Goal: Information Seeking & Learning: Find specific fact

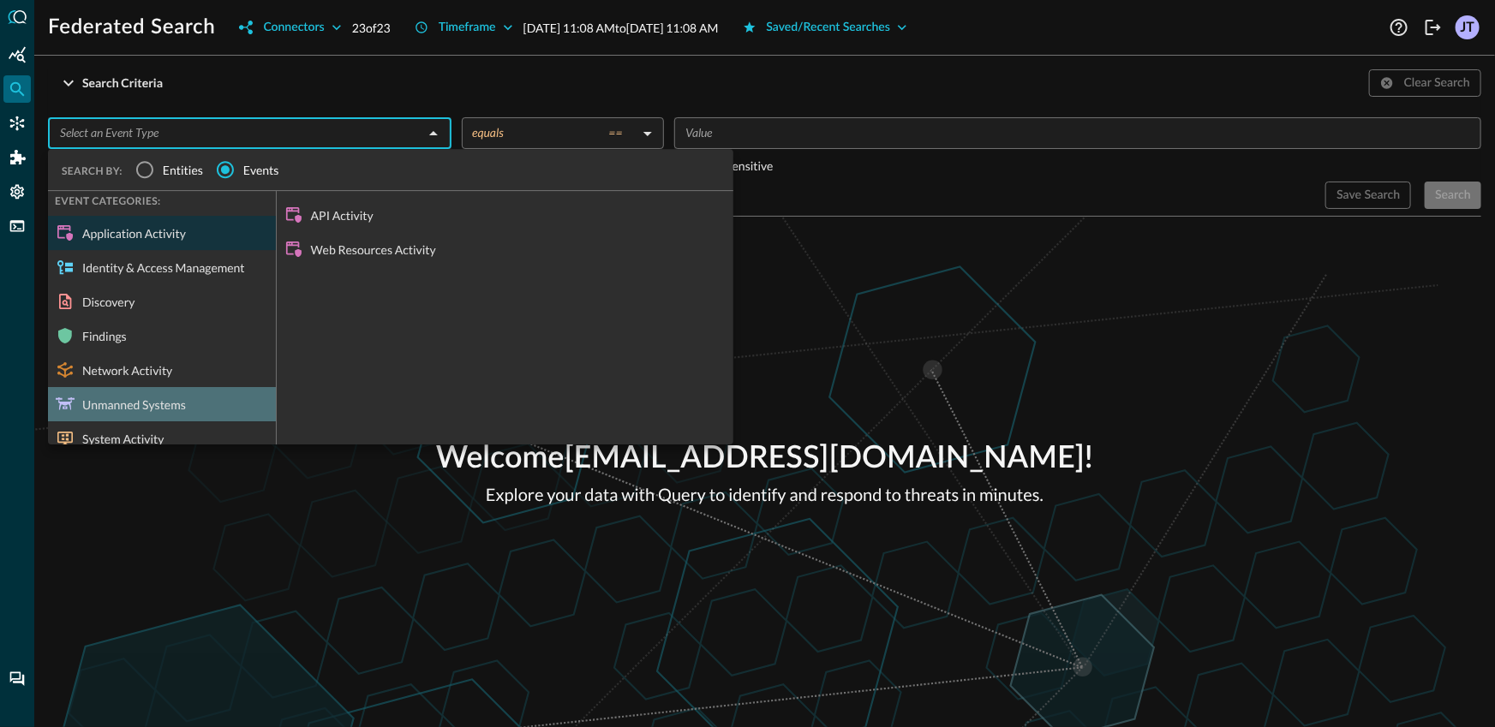
click at [185, 411] on div "Unmanned Systems" at bounding box center [162, 404] width 228 height 34
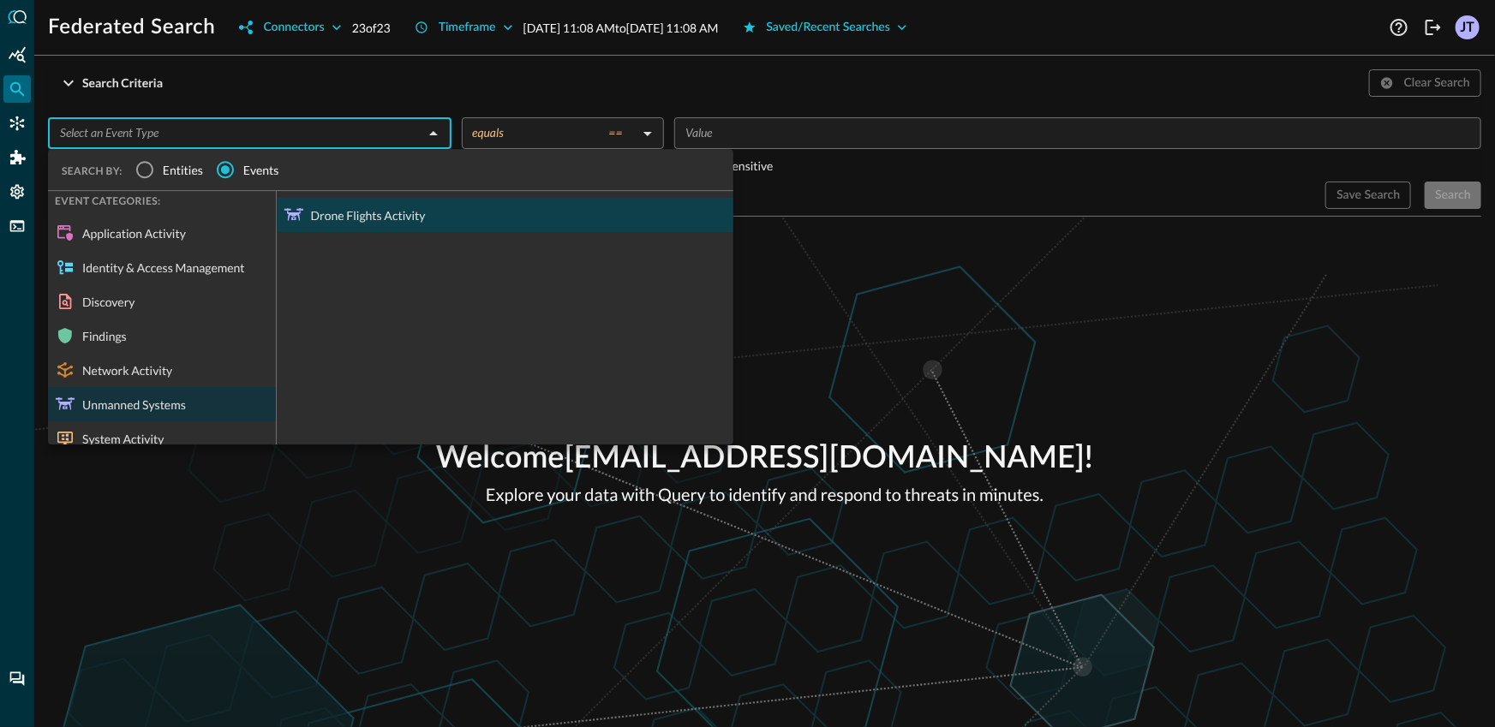
click at [375, 221] on div "Drone Flights Activity" at bounding box center [505, 215] width 457 height 34
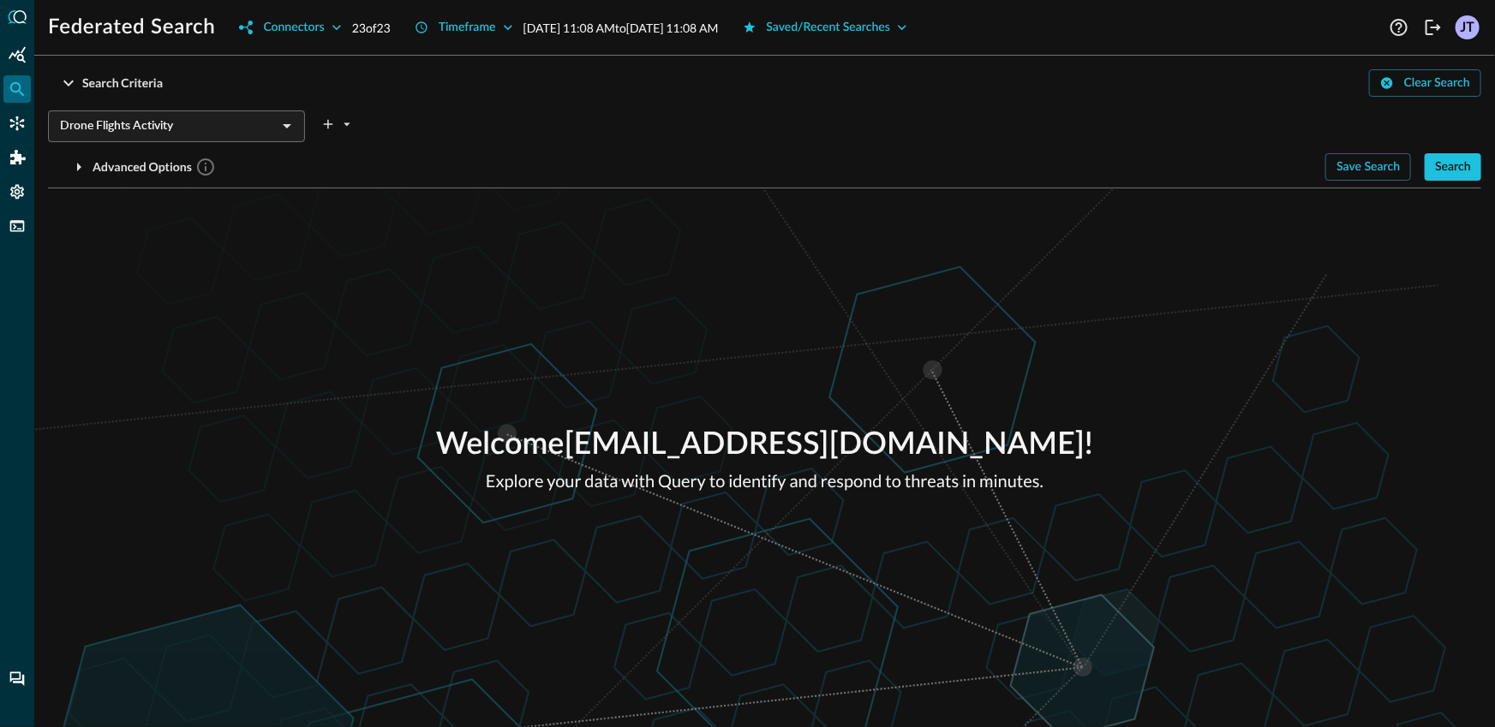
click at [748, 316] on div "Welcome [EMAIL_ADDRESS][DOMAIN_NAME] ! Explore your data with Query to identify…" at bounding box center [764, 457] width 1460 height 539
click at [1447, 164] on div "Search" at bounding box center [1453, 167] width 36 height 21
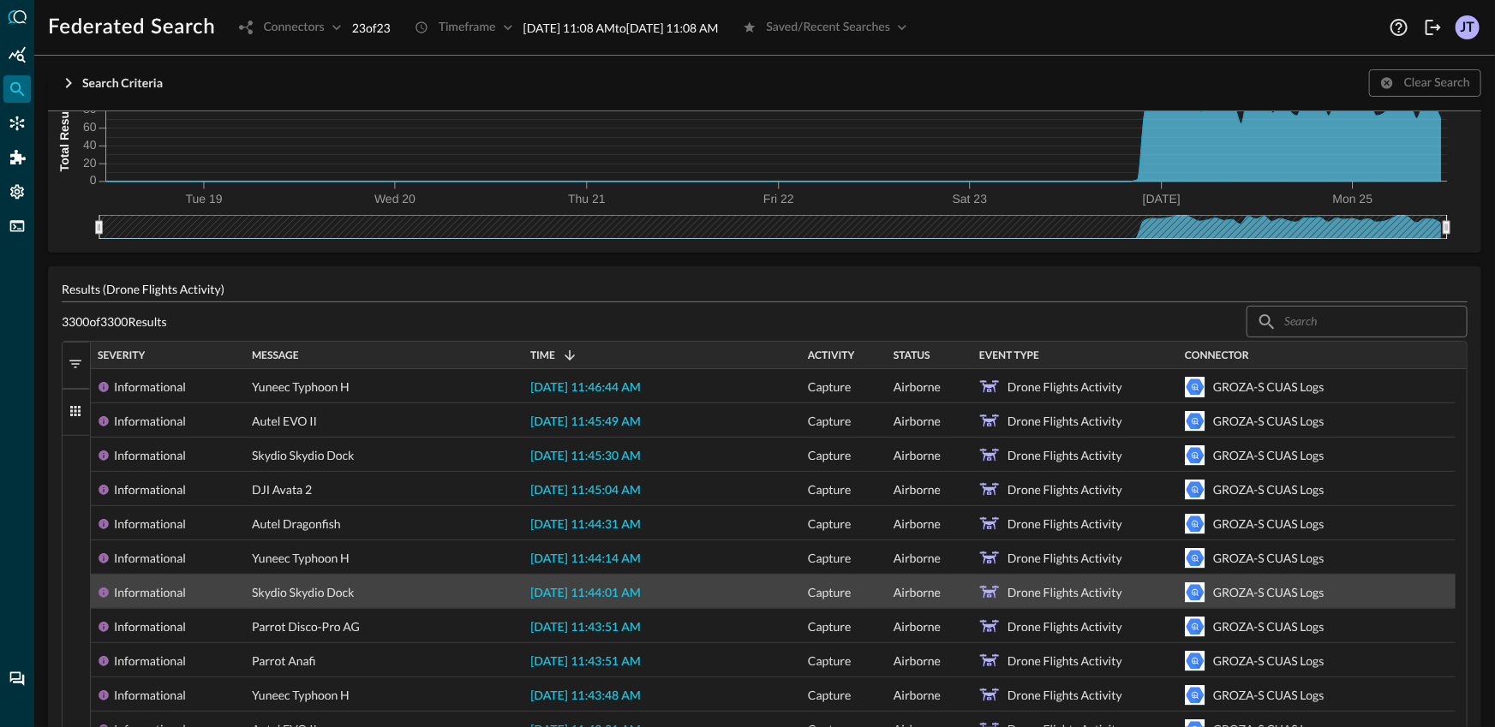
scroll to position [381, 0]
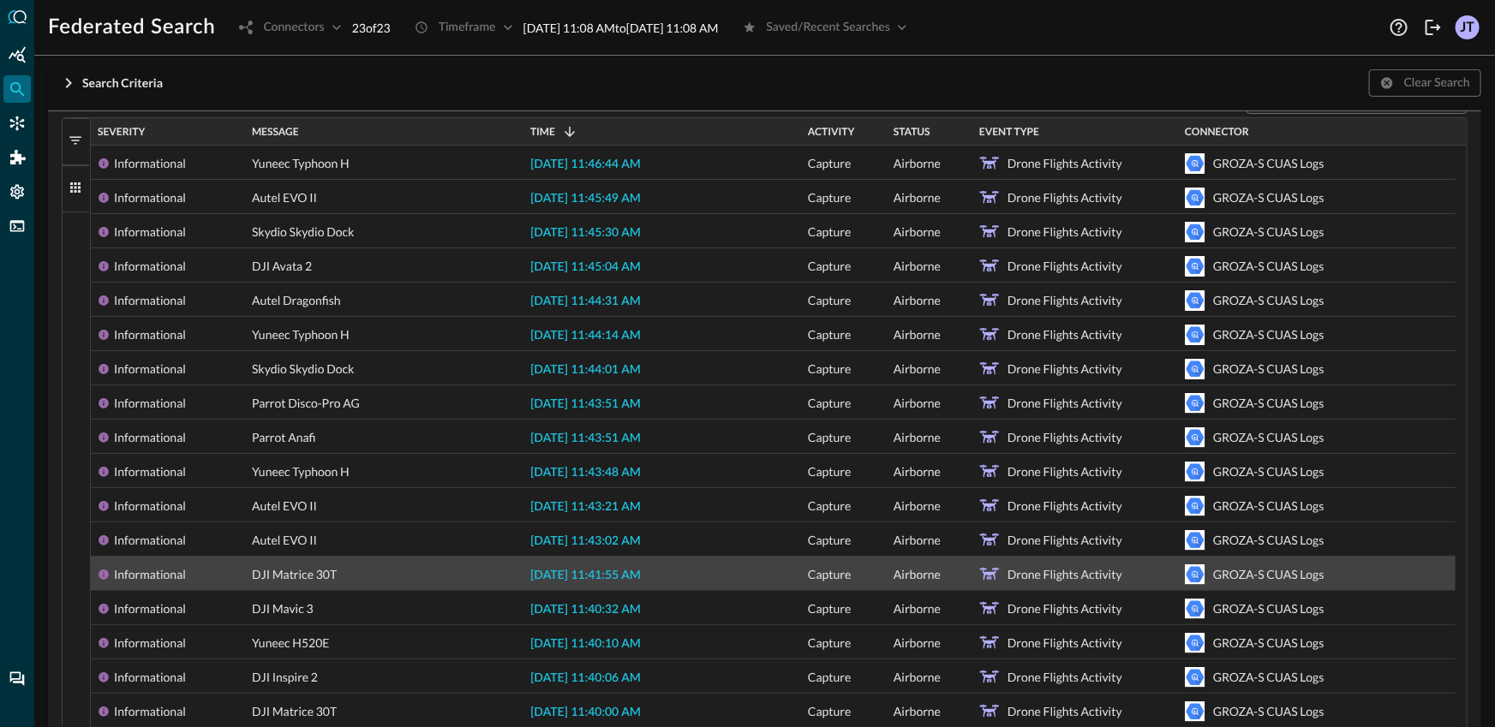
click at [601, 570] on span "[DATE] 11:41:55 AM" at bounding box center [585, 576] width 110 height 12
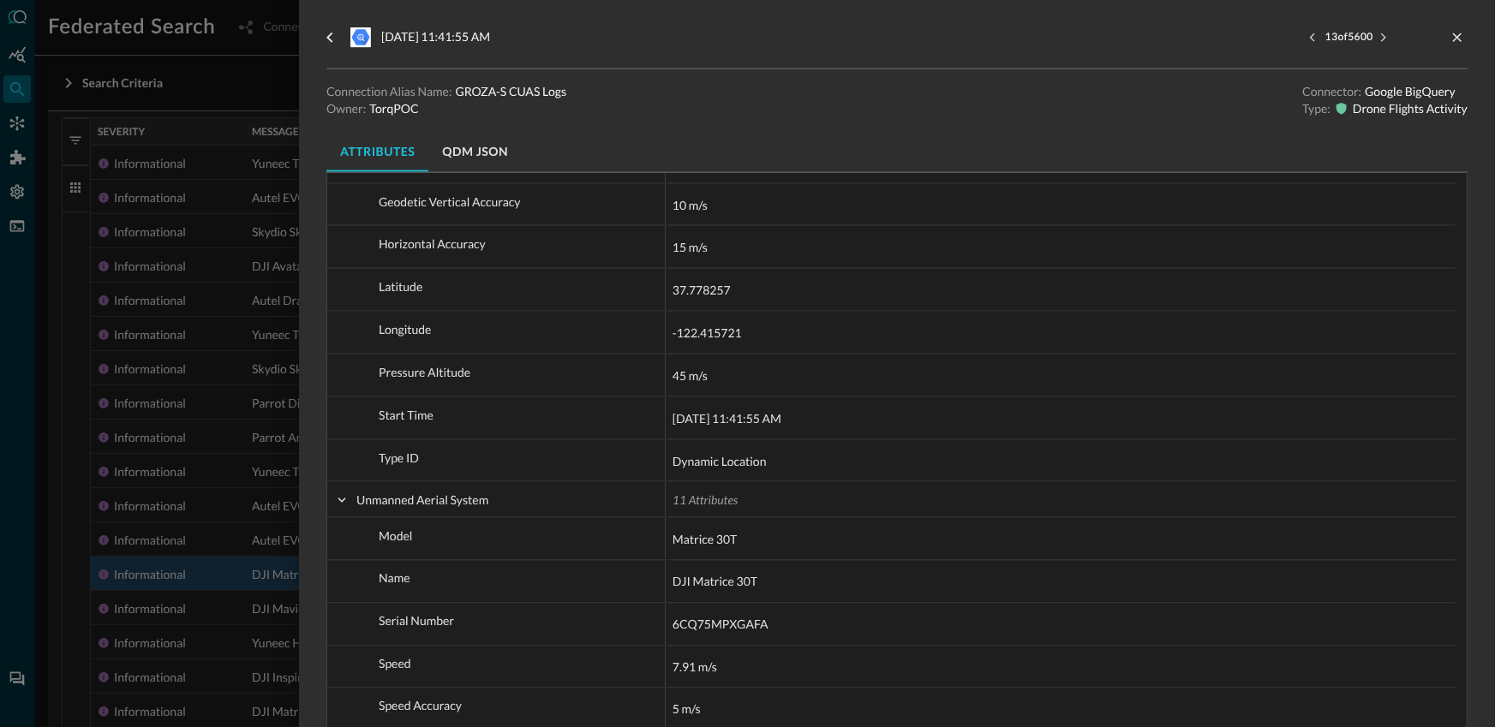
scroll to position [1082, 0]
click at [230, 565] on div at bounding box center [747, 363] width 1495 height 727
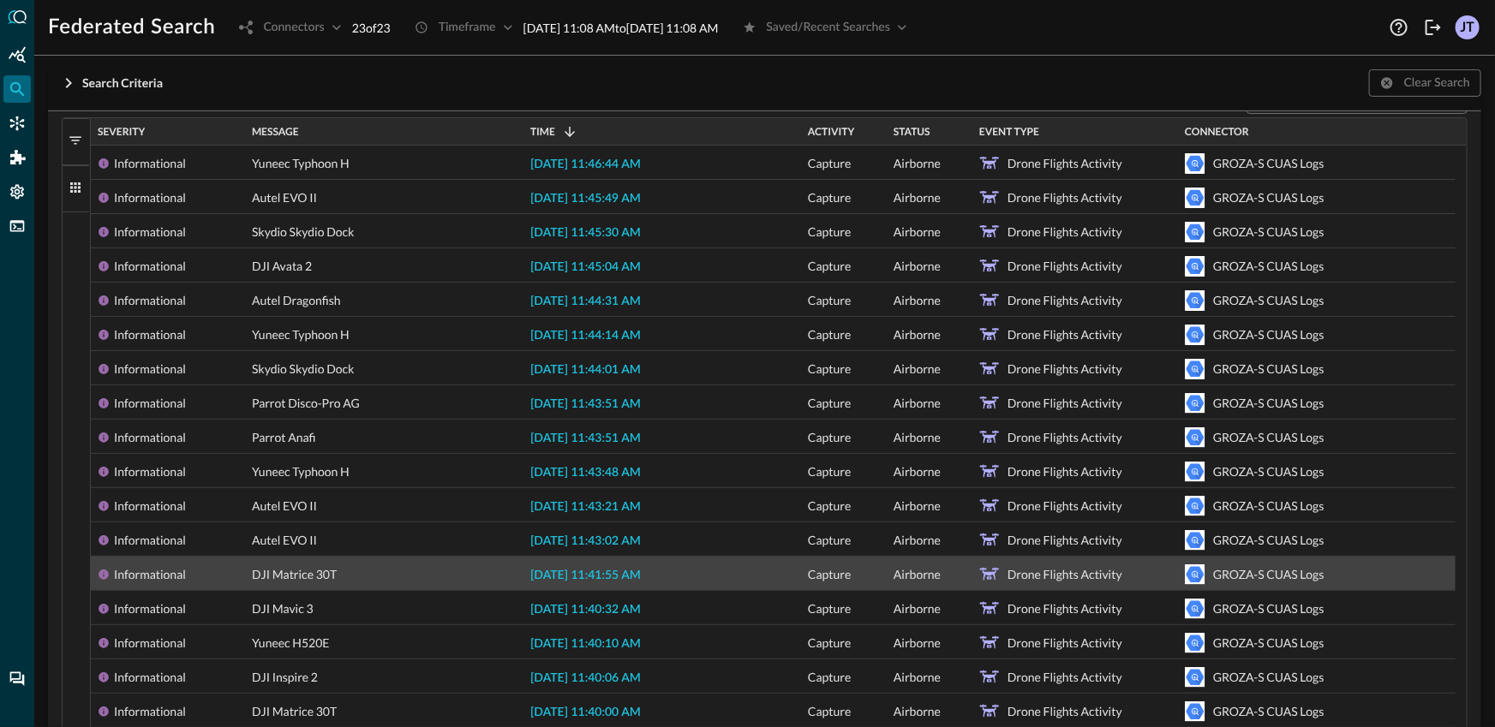
click at [307, 576] on span "DJI Matrice 30T" at bounding box center [294, 575] width 85 height 34
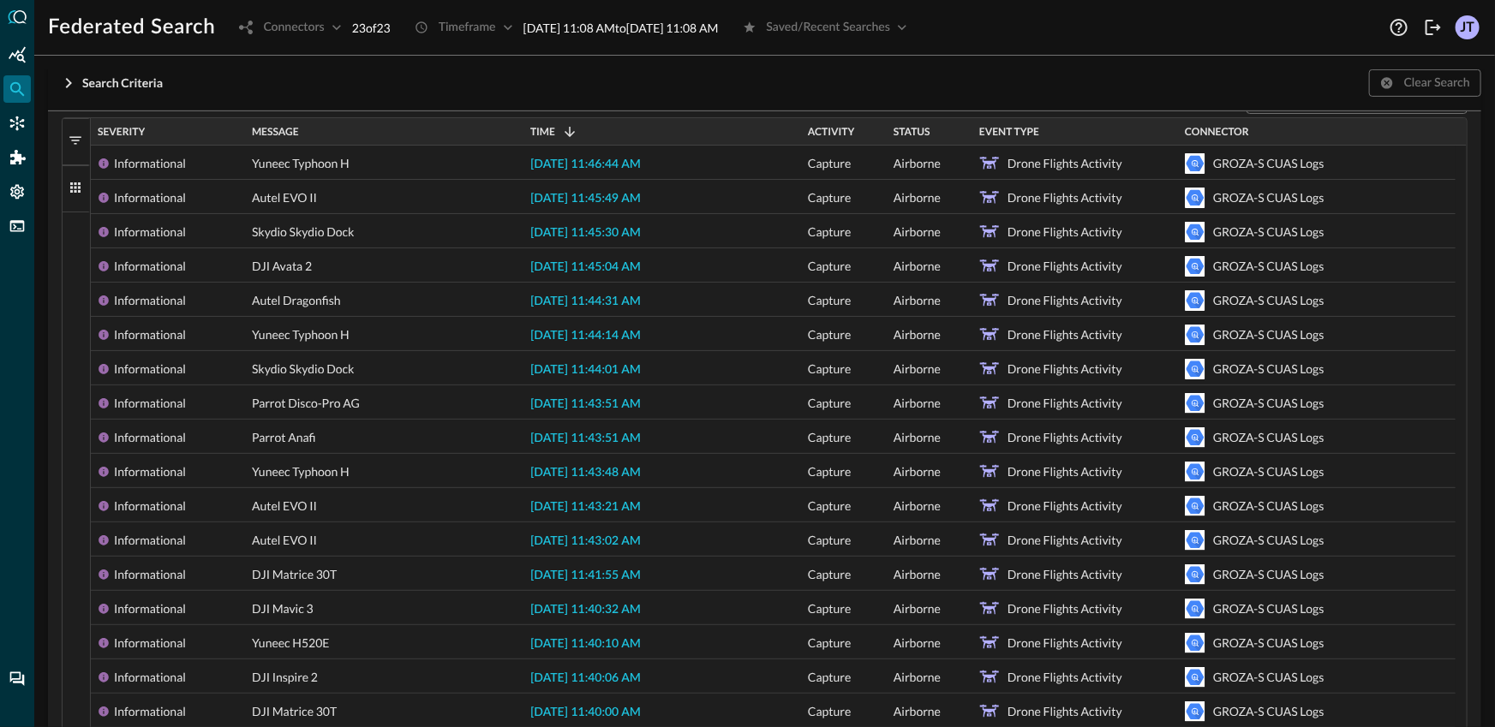
click at [70, 570] on div "Filters Columns" at bounding box center [76, 560] width 27 height 884
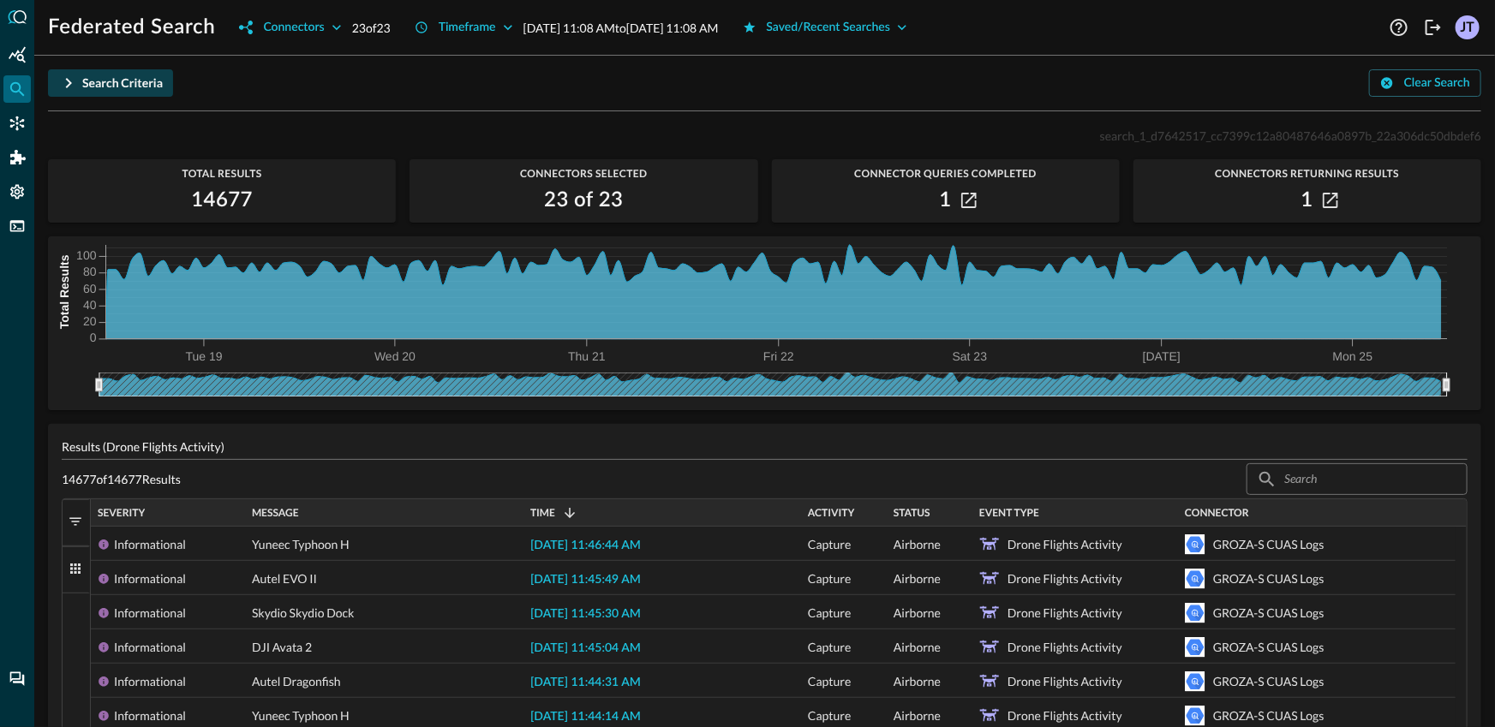
click at [66, 86] on icon "button" at bounding box center [69, 83] width 6 height 10
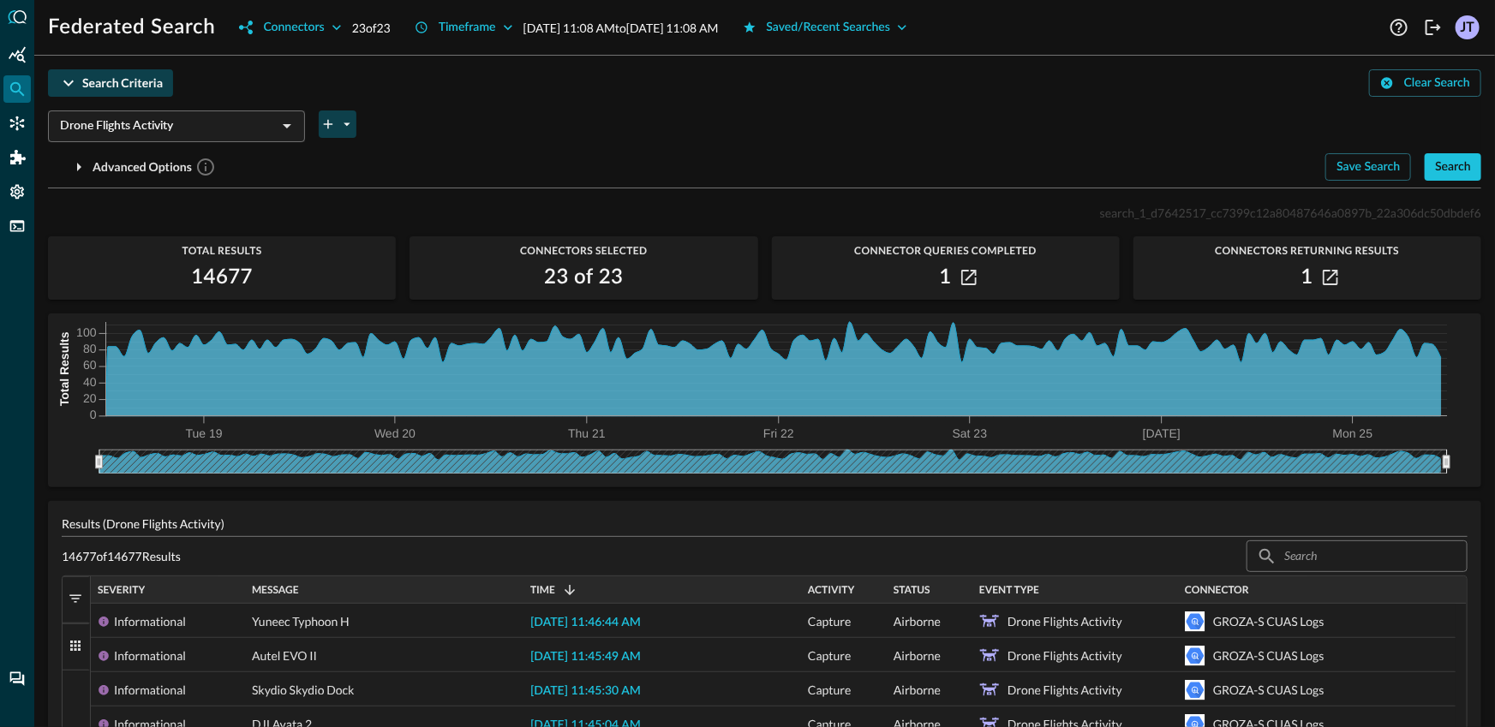
click at [330, 127] on icon "plus-arrow-button" at bounding box center [327, 123] width 15 height 15
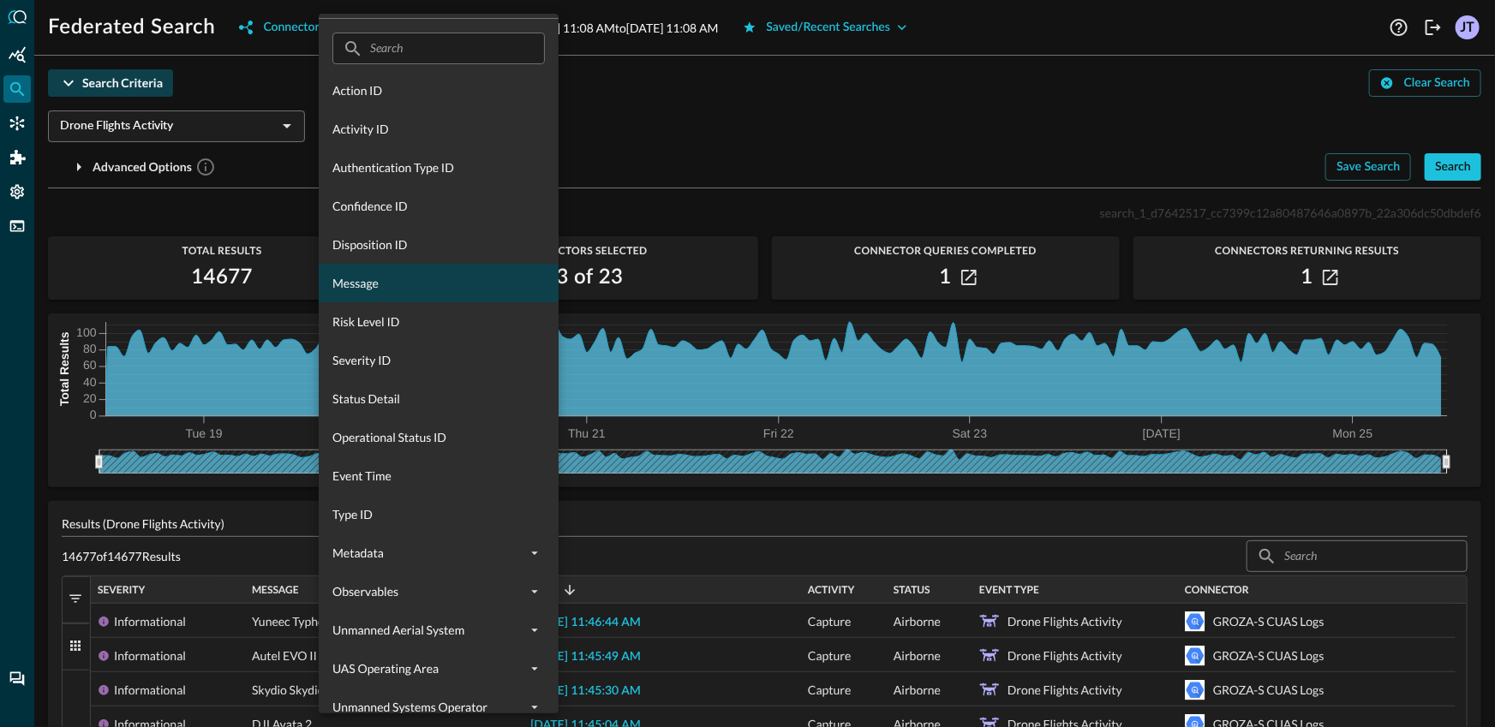
scroll to position [51, 0]
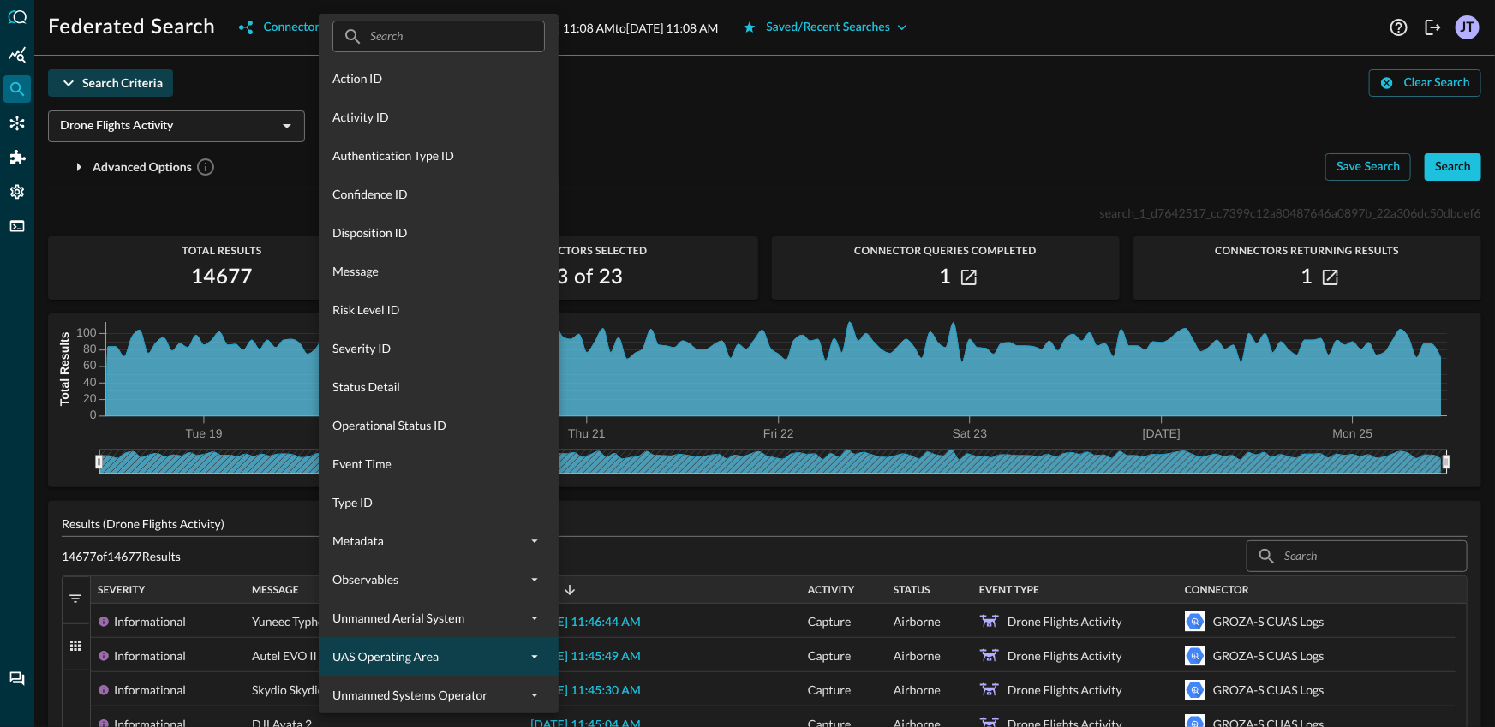
click at [528, 648] on button "expand" at bounding box center [534, 657] width 21 height 21
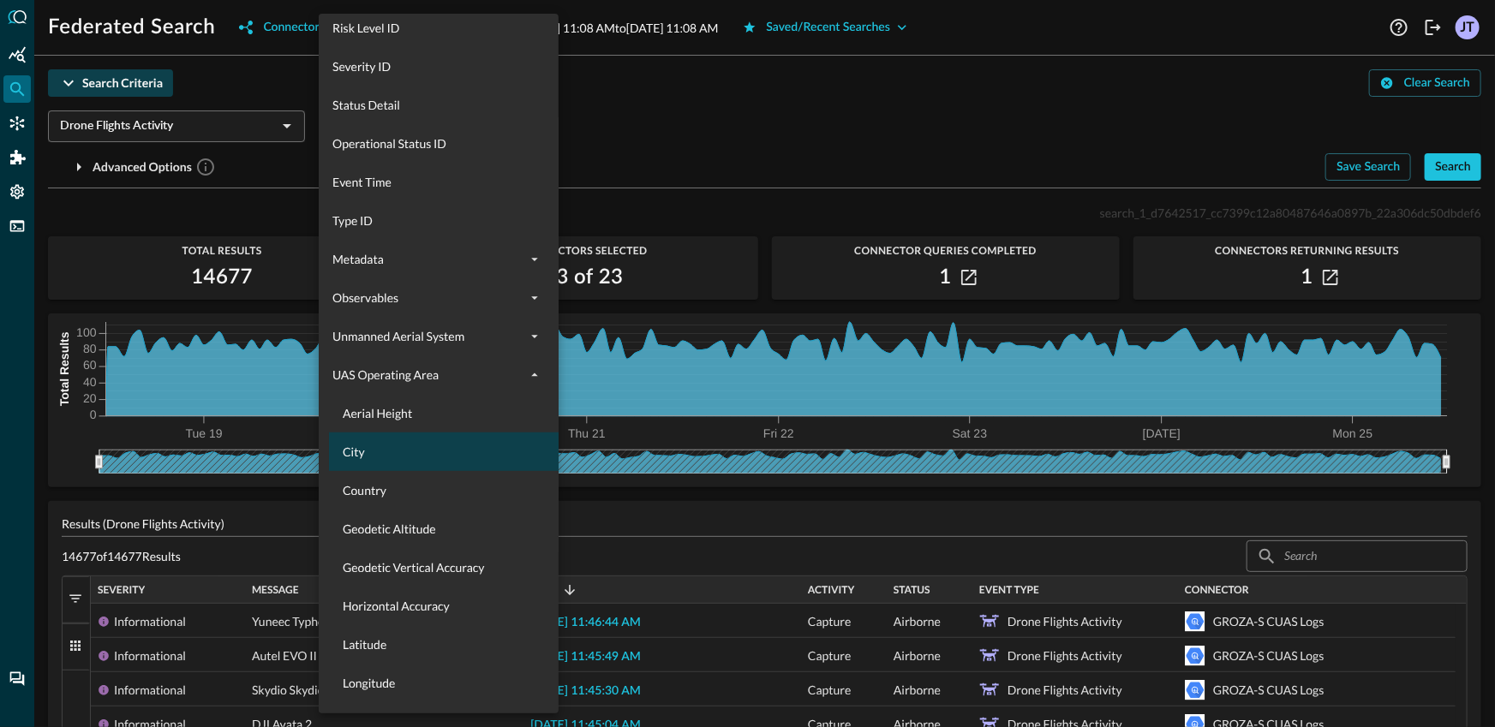
click at [409, 460] on div "City" at bounding box center [449, 452] width 240 height 39
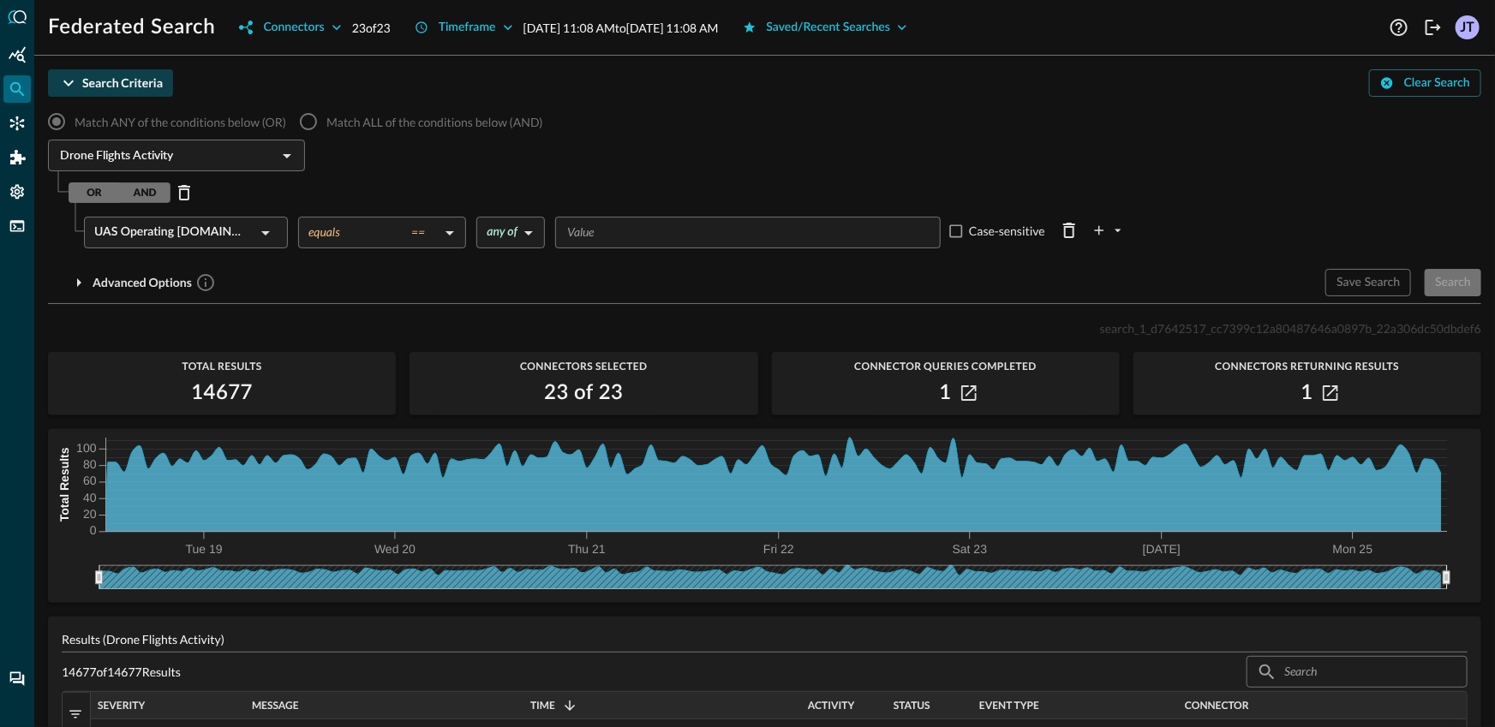
click at [631, 242] on input "Value" at bounding box center [746, 232] width 373 height 21
type input "[GEOGRAPHIC_DATA]"
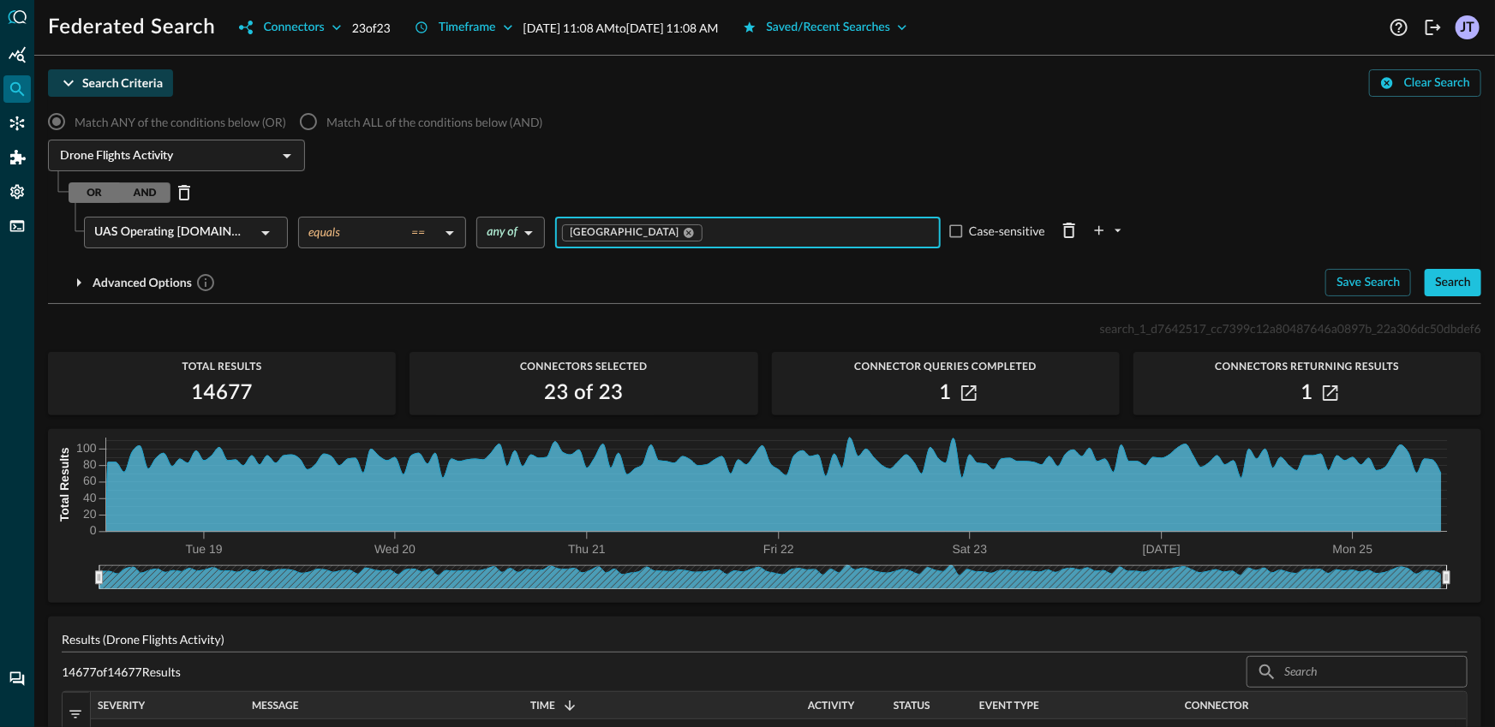
click at [1452, 292] on div "Search" at bounding box center [1453, 282] width 36 height 21
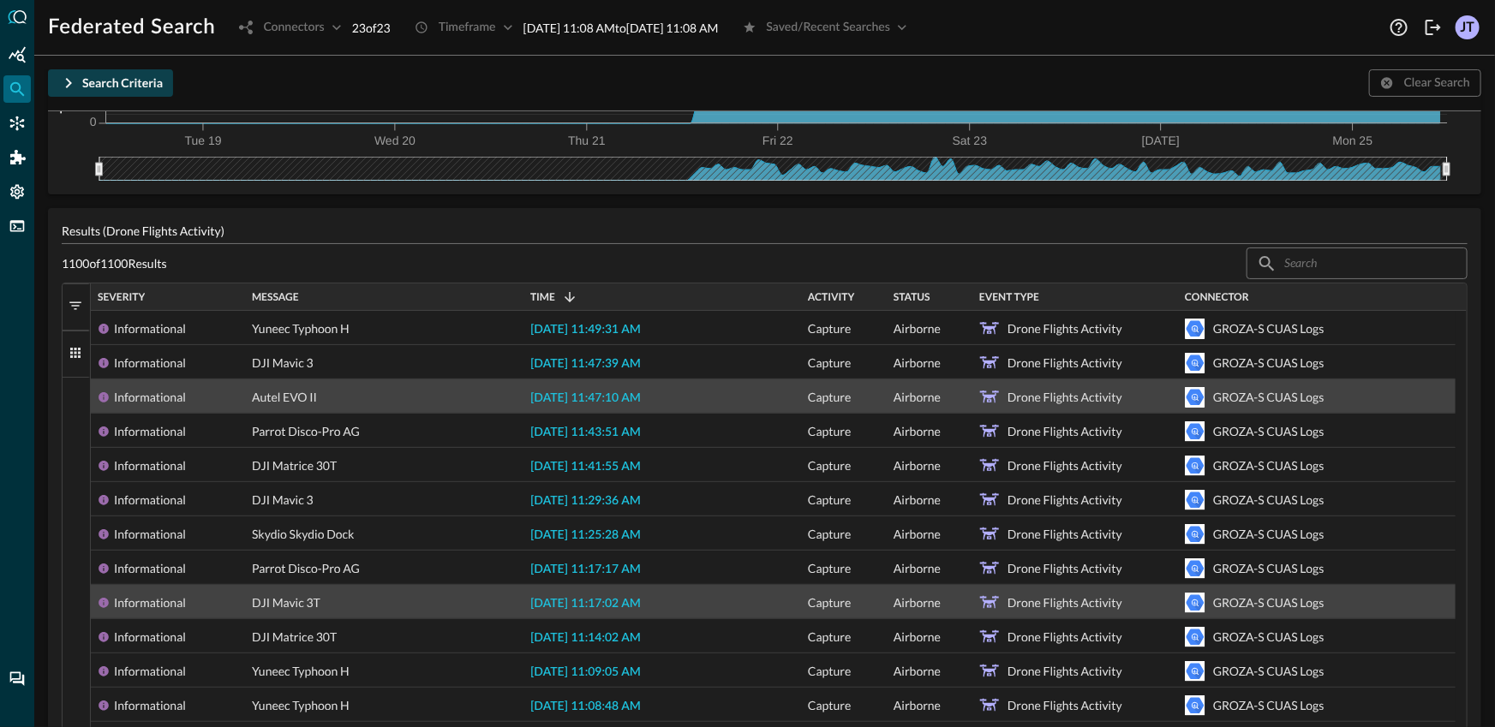
scroll to position [215, 0]
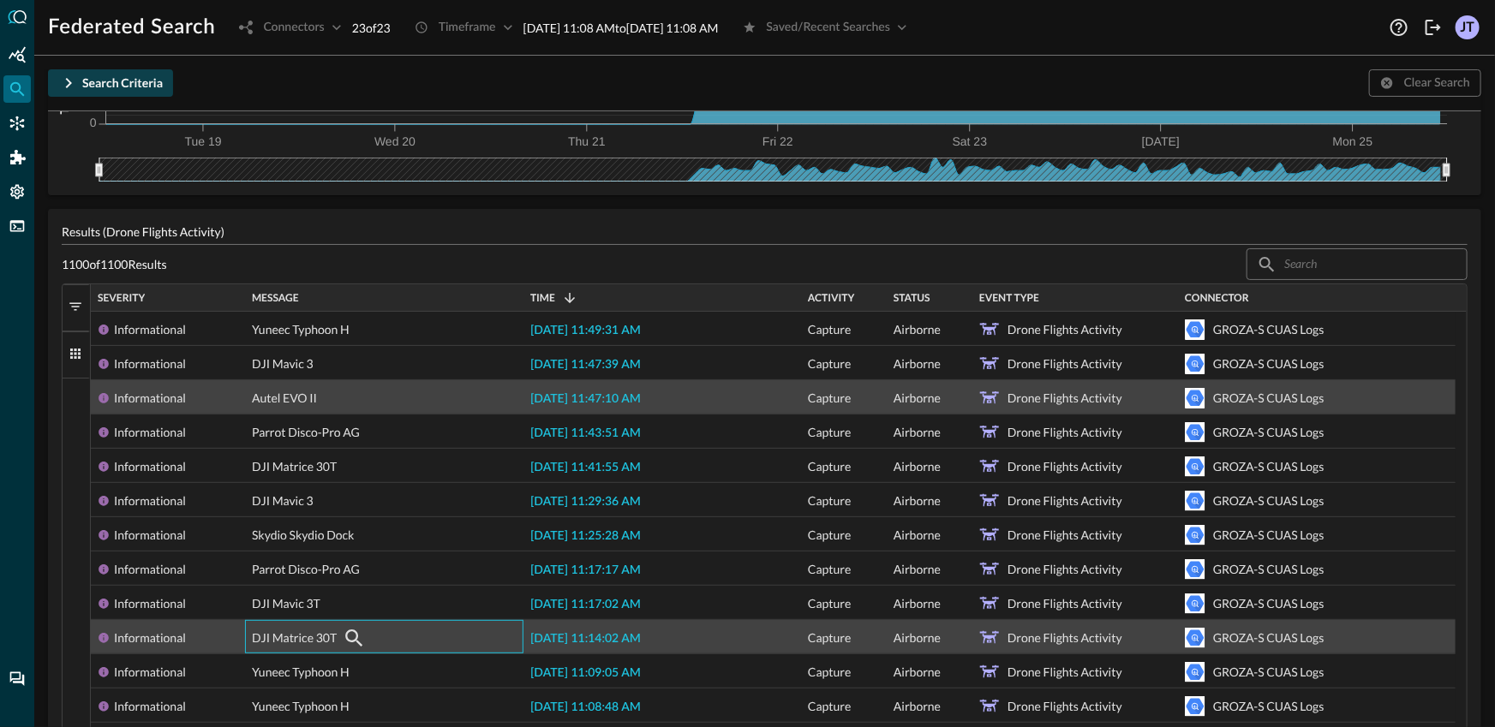
click at [374, 629] on div "DJI Matrice 30T" at bounding box center [384, 638] width 265 height 34
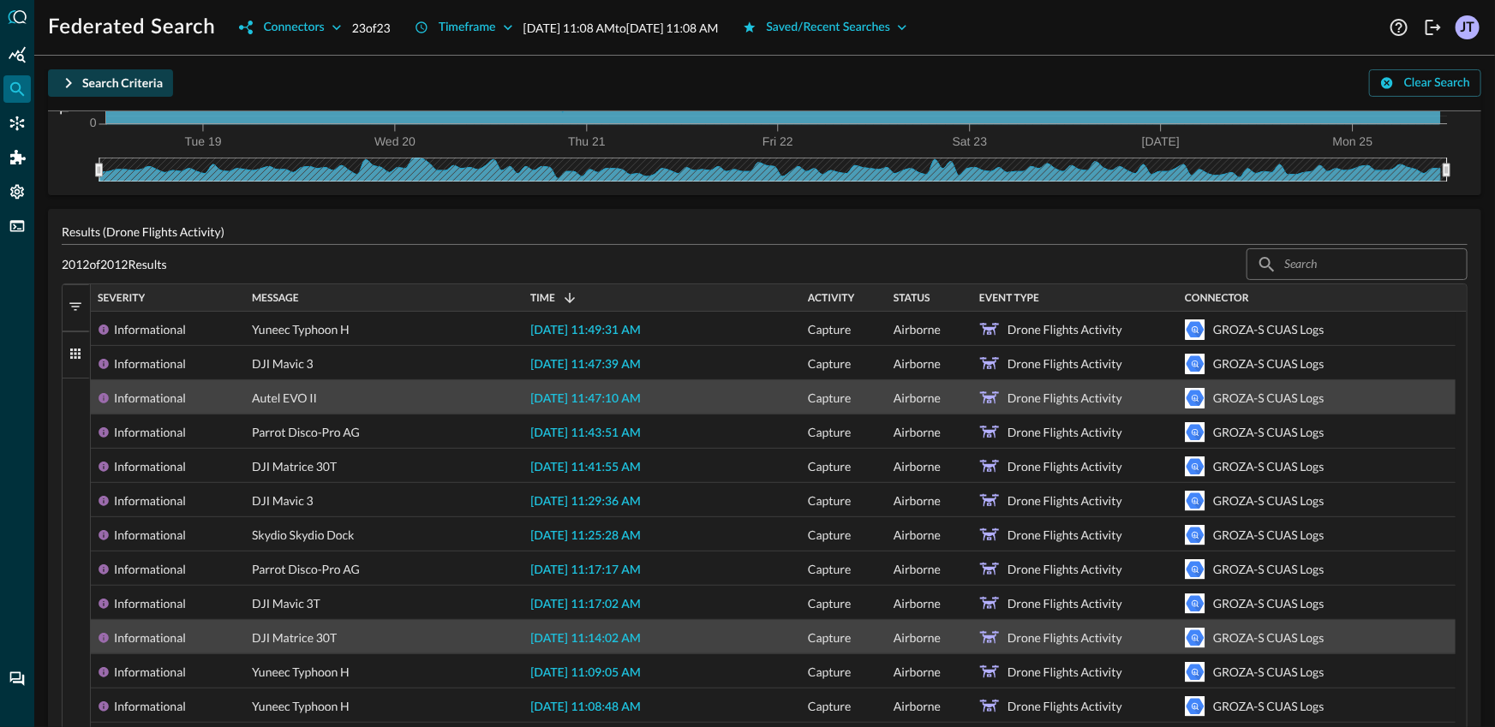
click at [400, 636] on div "DJI Matrice 30T" at bounding box center [384, 638] width 265 height 34
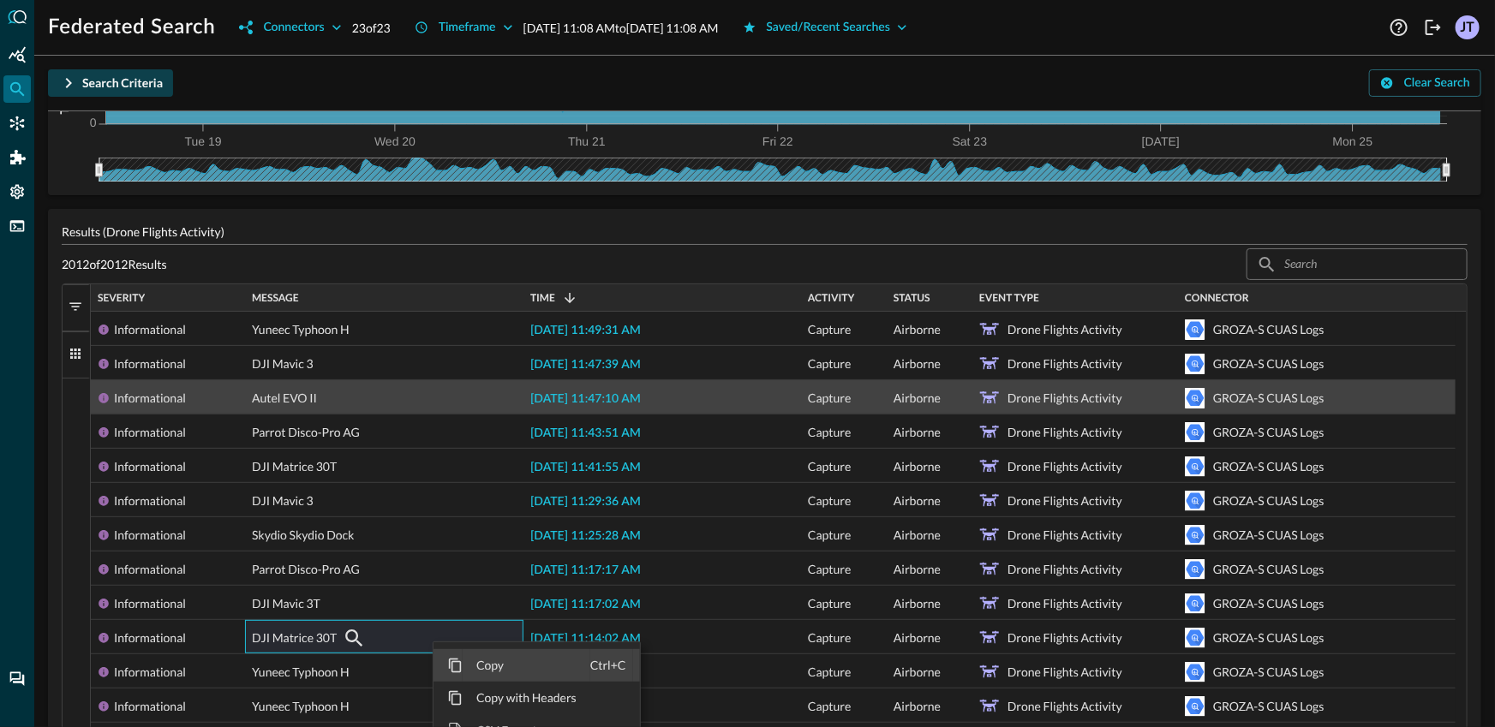
click at [468, 662] on span "Copy" at bounding box center [527, 665] width 128 height 33
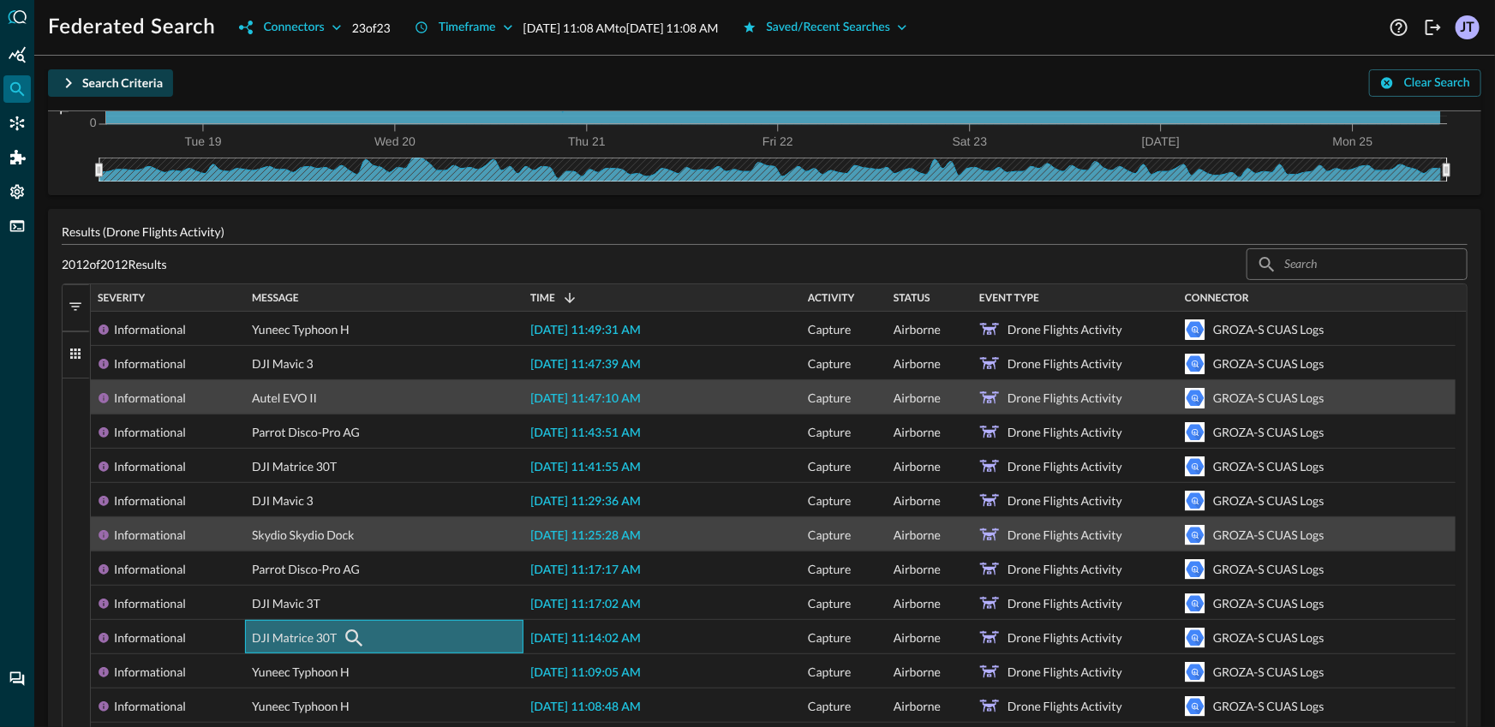
scroll to position [0, 0]
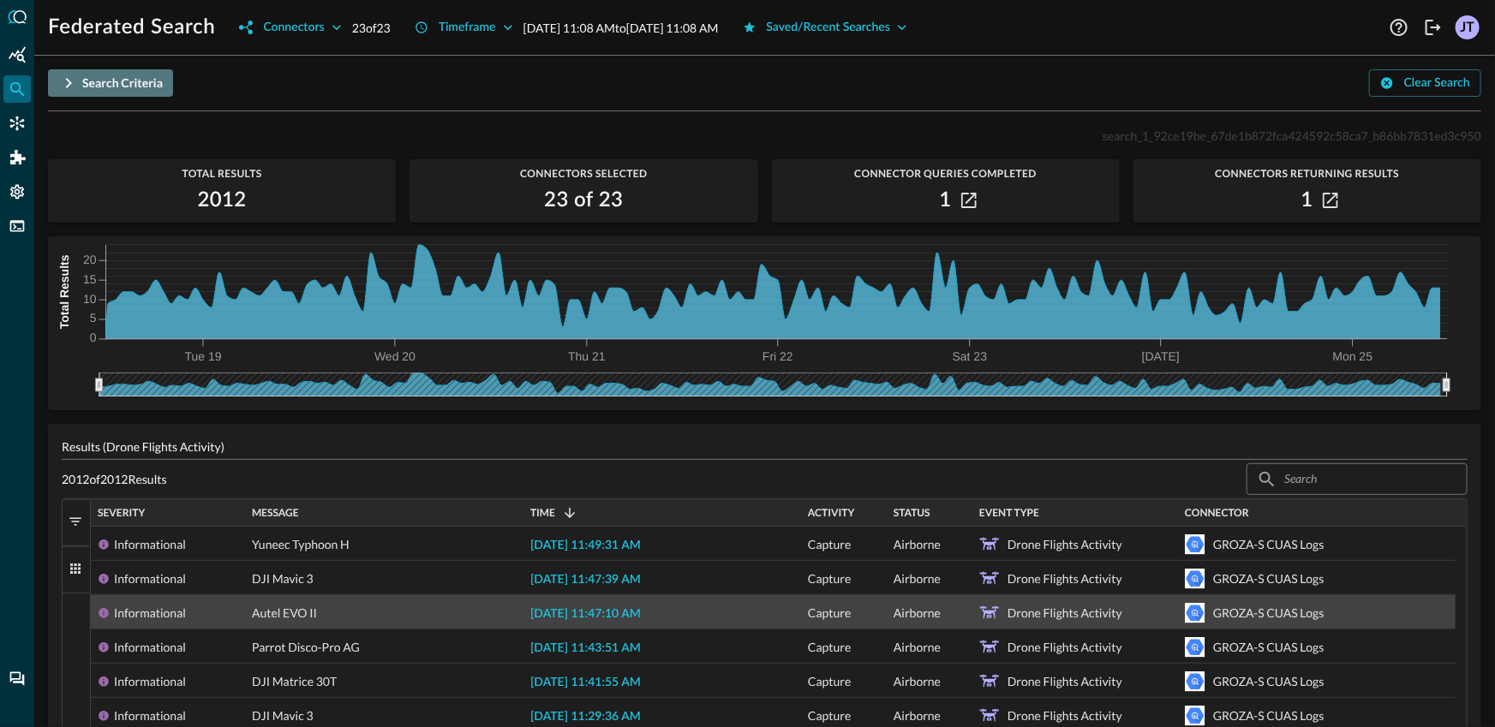
click at [75, 84] on icon "button" at bounding box center [68, 83] width 21 height 21
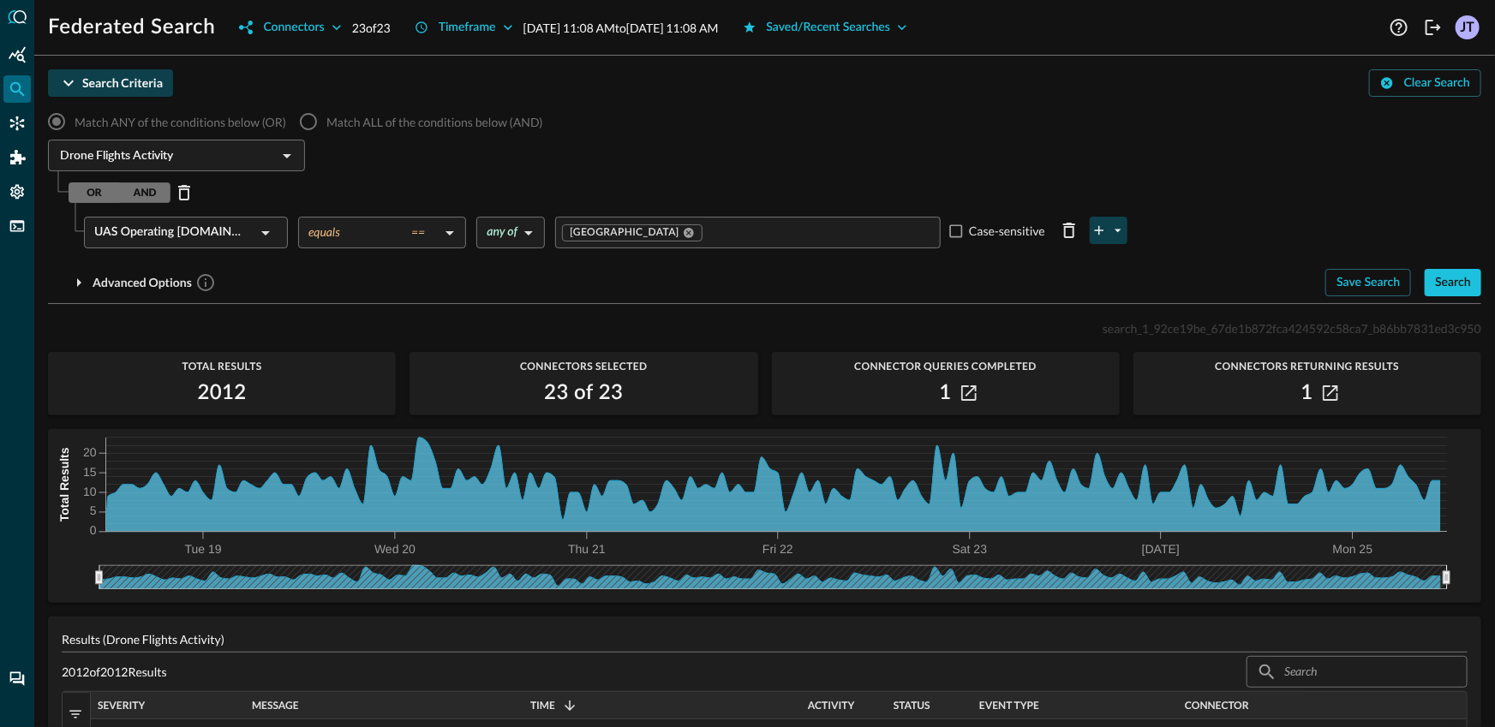
click at [1110, 236] on icon "plus-arrow-button" at bounding box center [1117, 230] width 15 height 15
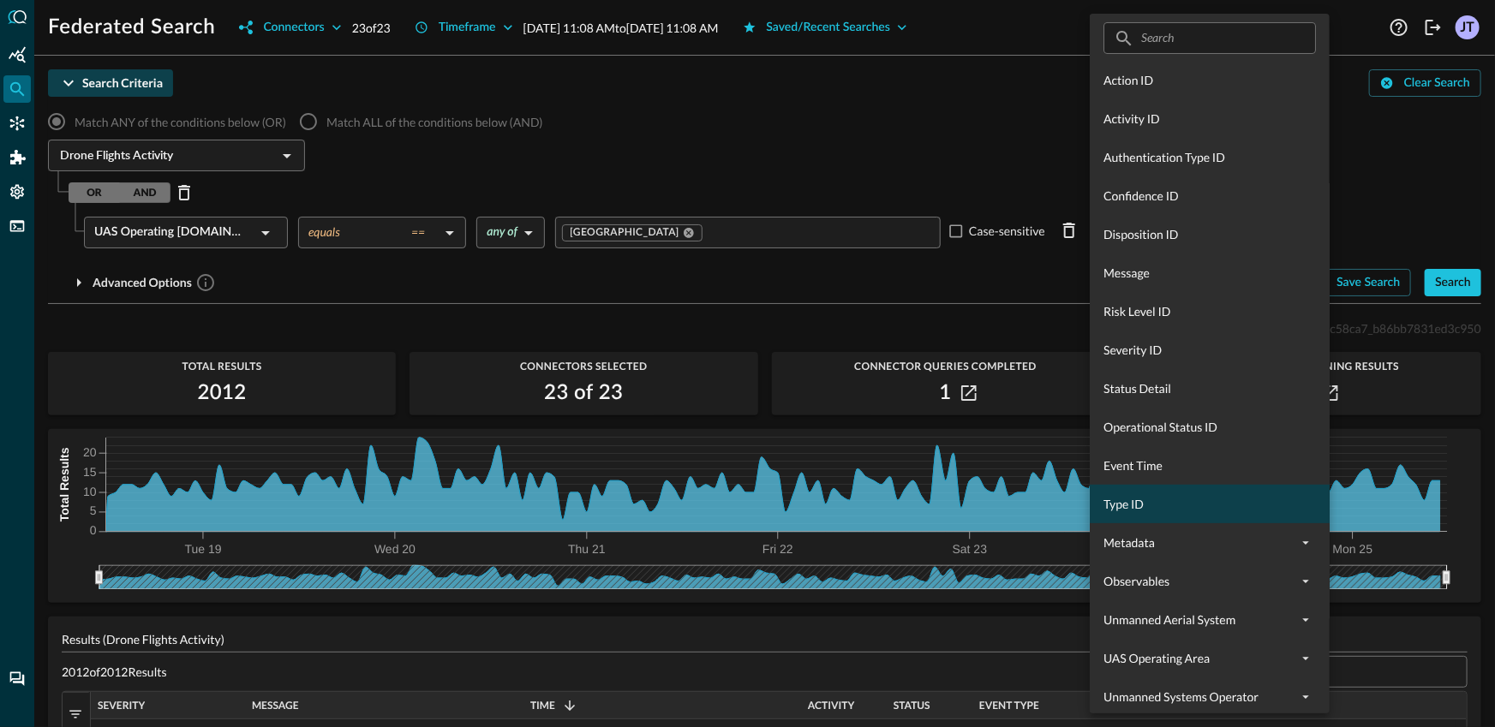
scroll to position [51, 0]
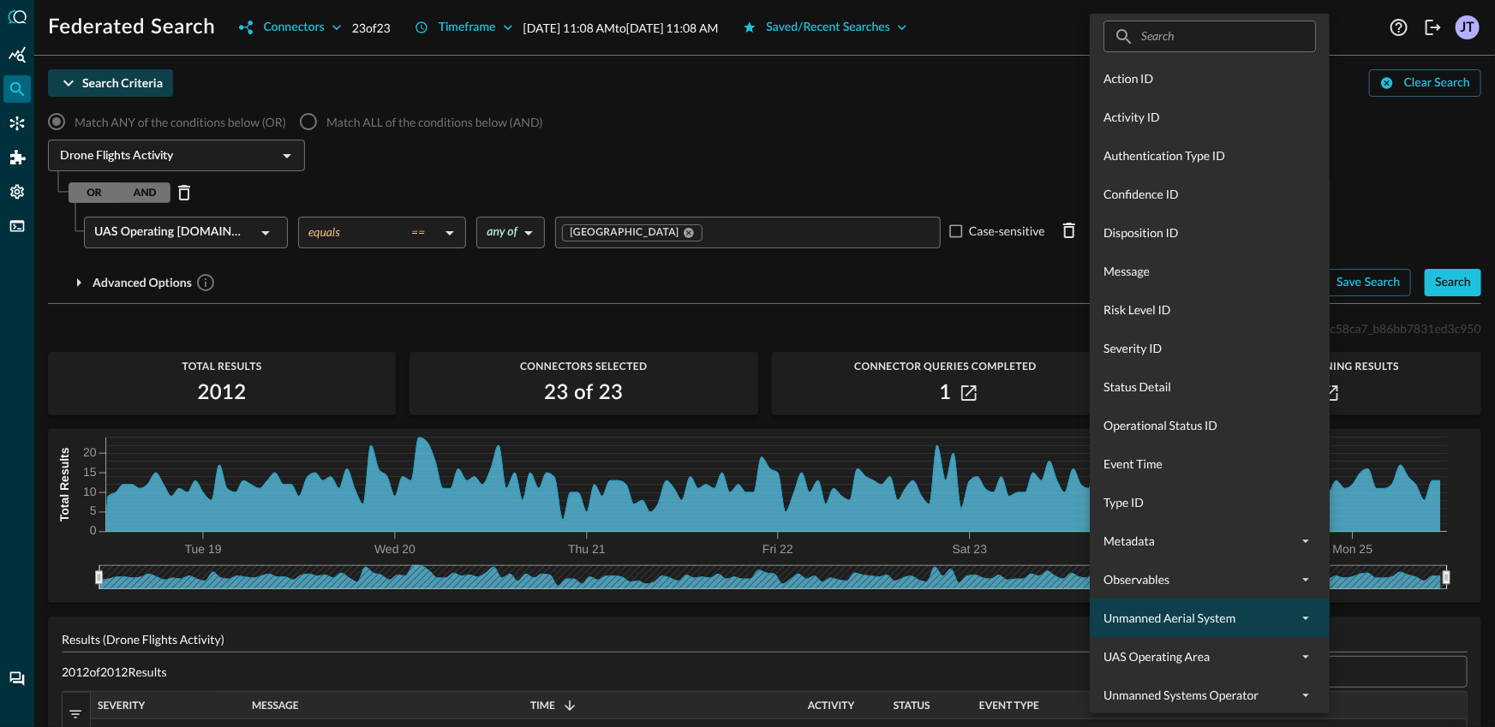
click at [1259, 626] on span "Unmanned Aerial System" at bounding box center [1199, 618] width 192 height 18
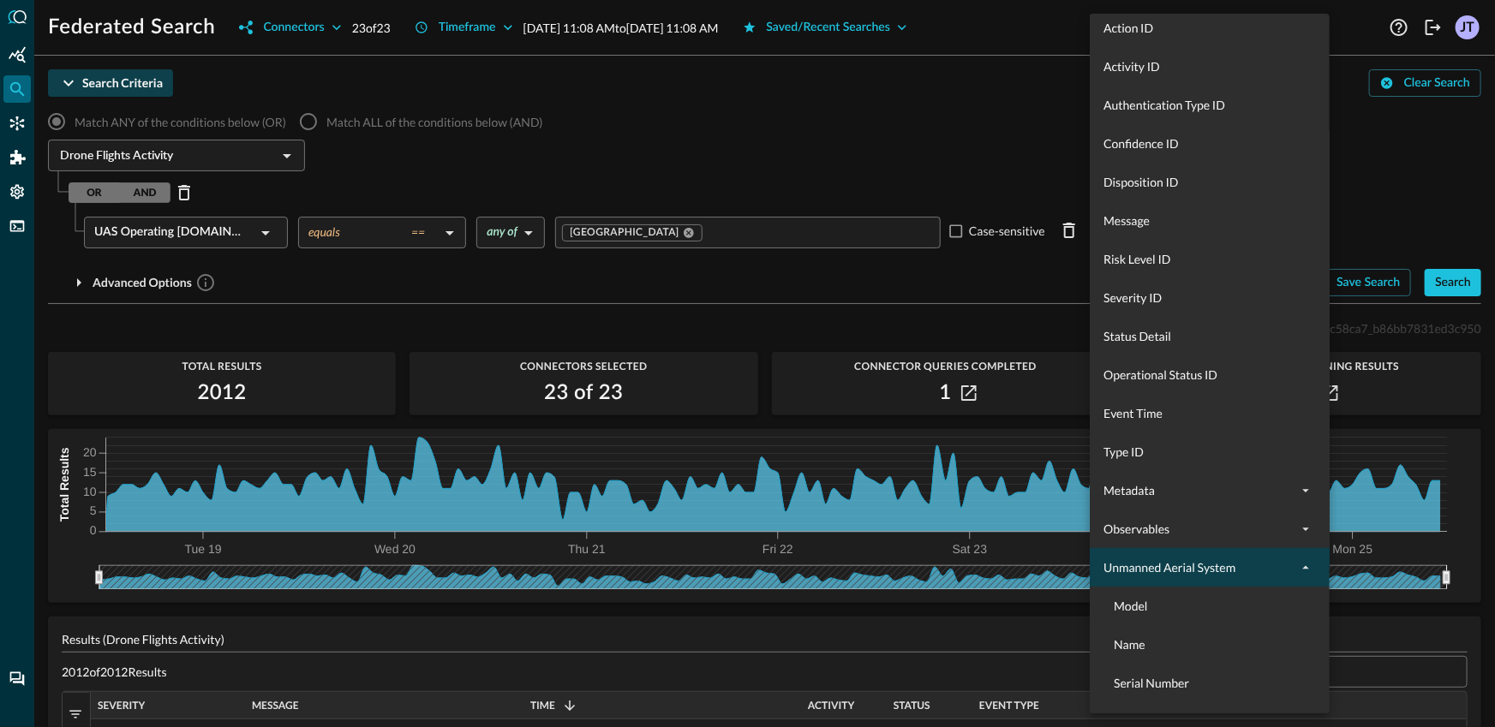
scroll to position [167, 0]
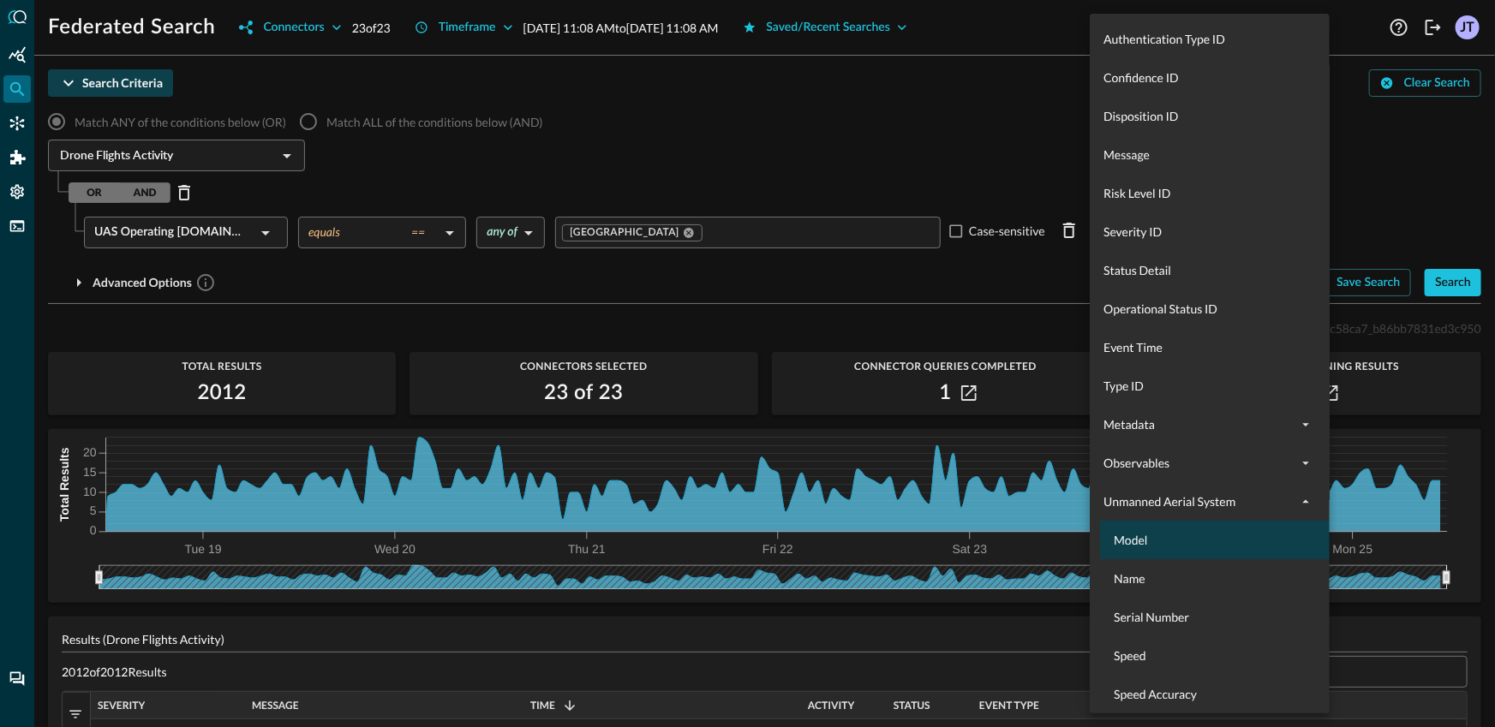
click at [1169, 539] on span "Model" at bounding box center [1220, 540] width 212 height 18
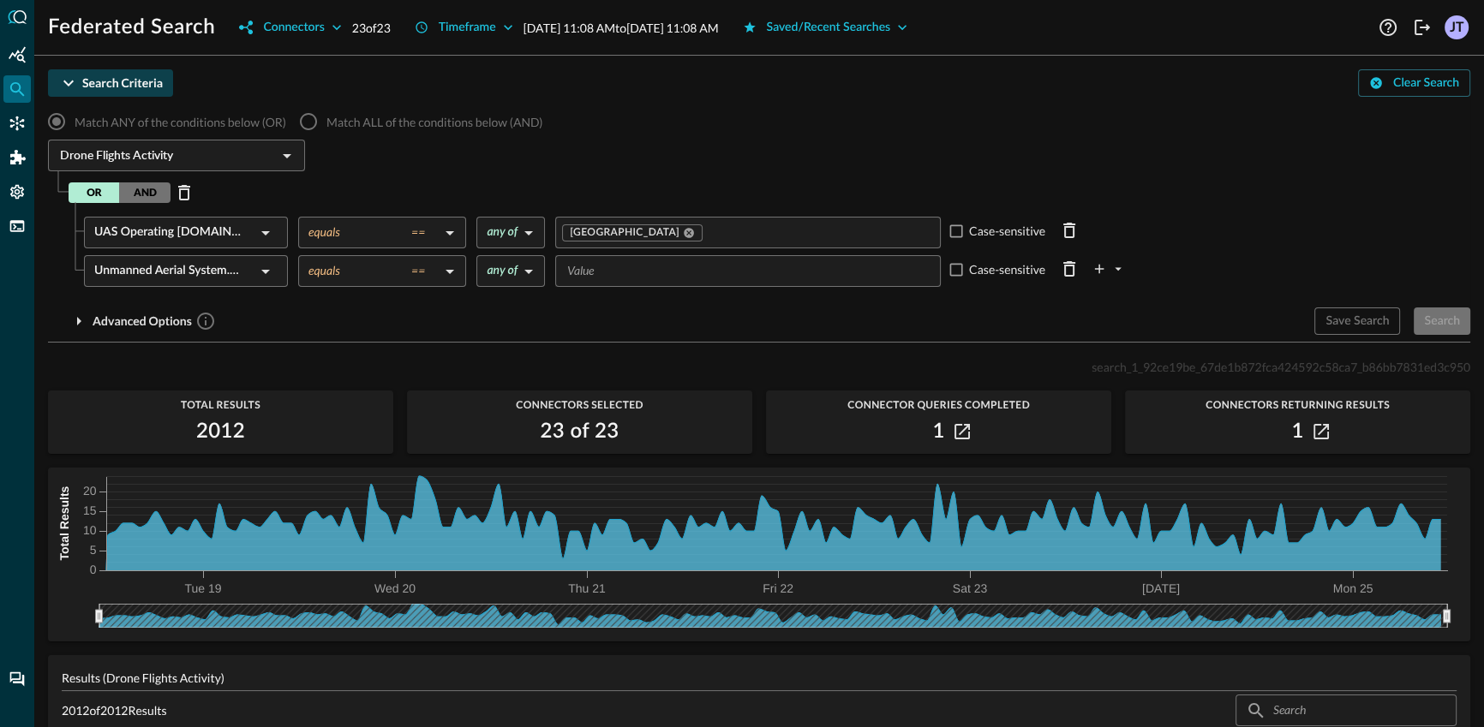
click at [634, 275] on input "Value" at bounding box center [746, 270] width 373 height 21
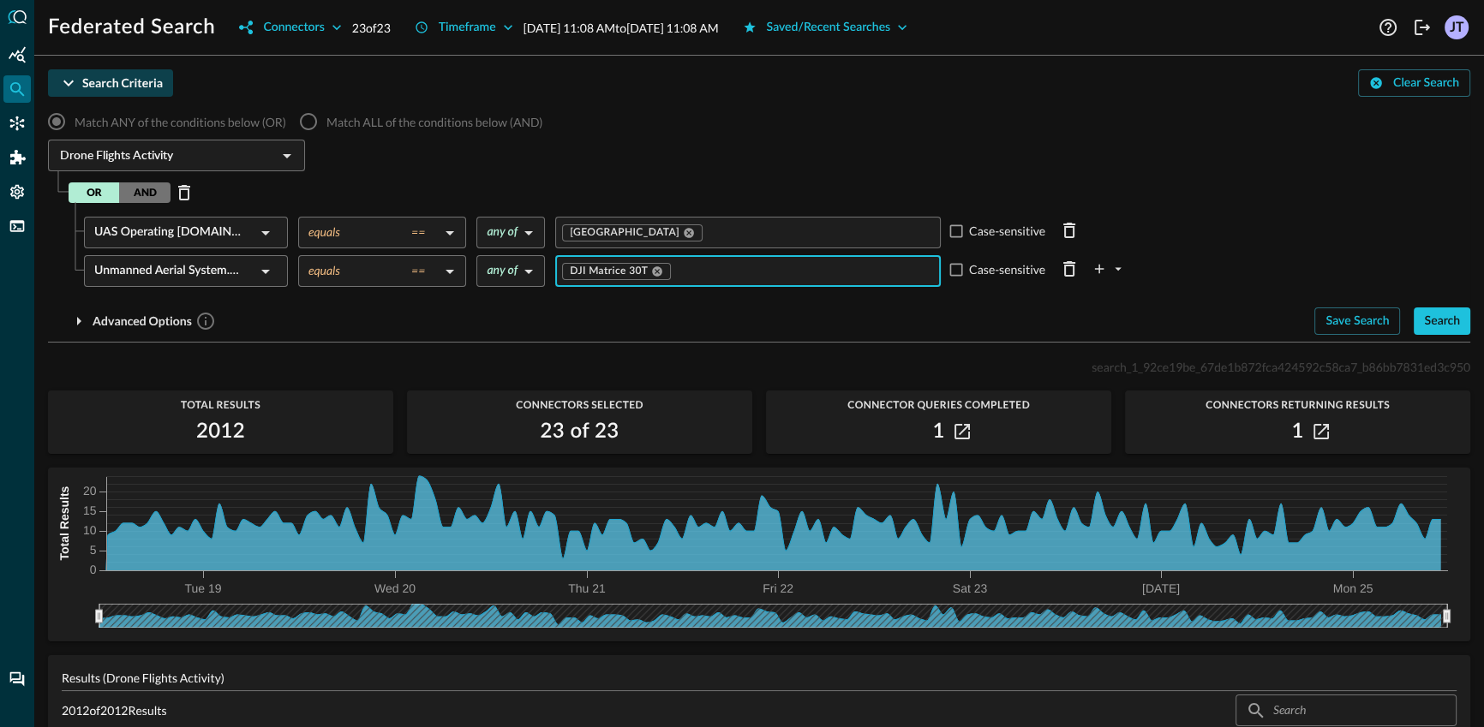
click at [781, 155] on div "Drone Flights Activity ​" at bounding box center [759, 158] width 1422 height 36
click at [1437, 323] on div "Search" at bounding box center [1442, 321] width 36 height 21
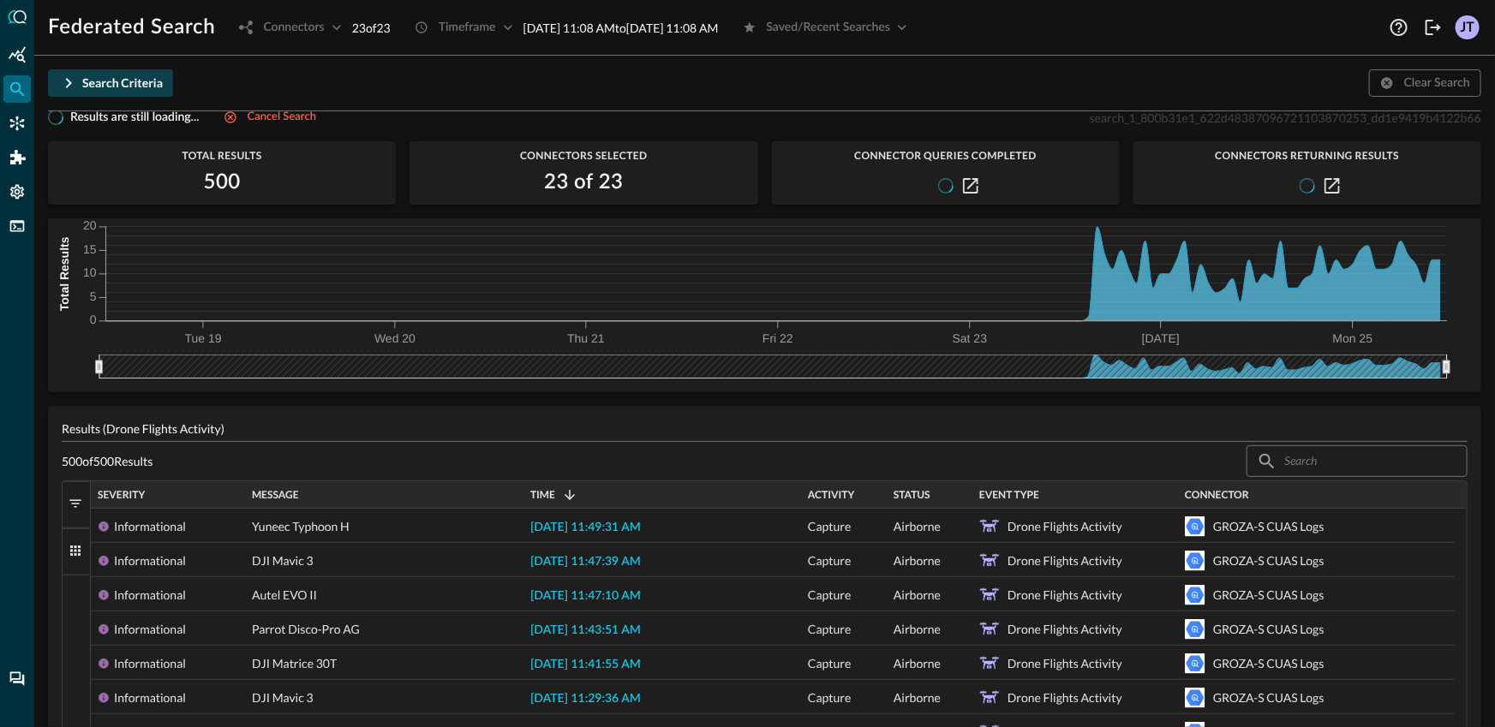
scroll to position [0, 0]
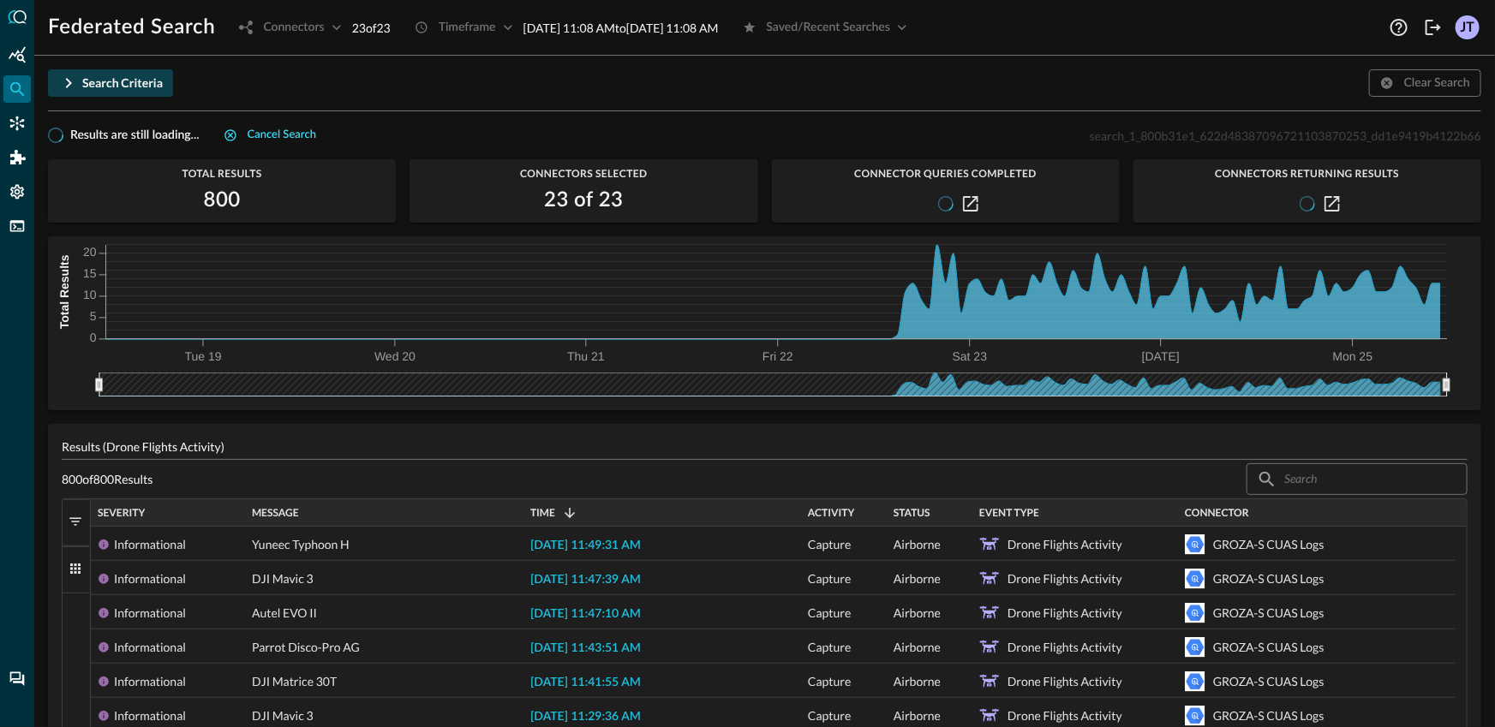
click at [272, 140] on div "Cancel search" at bounding box center [282, 136] width 69 height 20
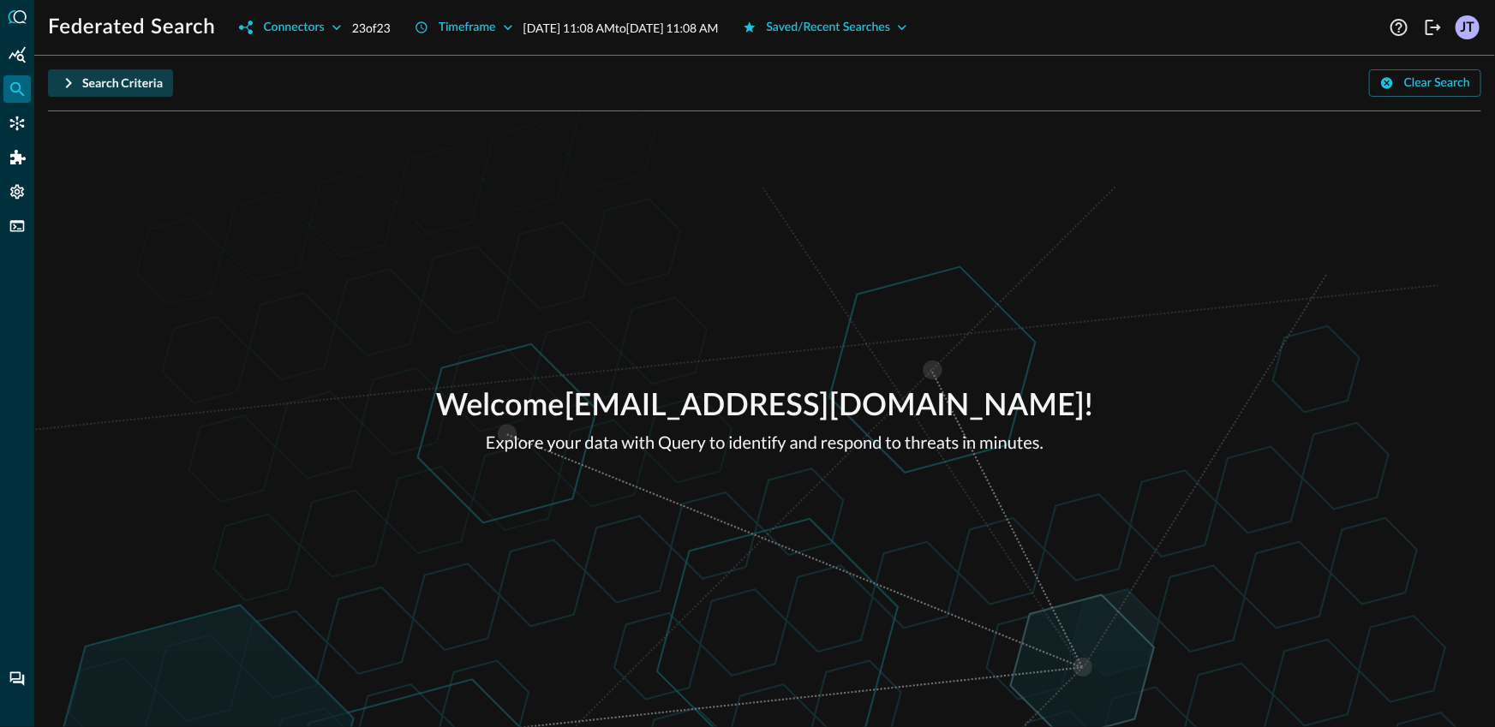
click at [109, 97] on div "Search Criteria Clear Search Match ANY of the conditions below (OR) Match ALL o…" at bounding box center [764, 90] width 1433 height 42
click at [104, 88] on div "Search Criteria" at bounding box center [122, 83] width 81 height 21
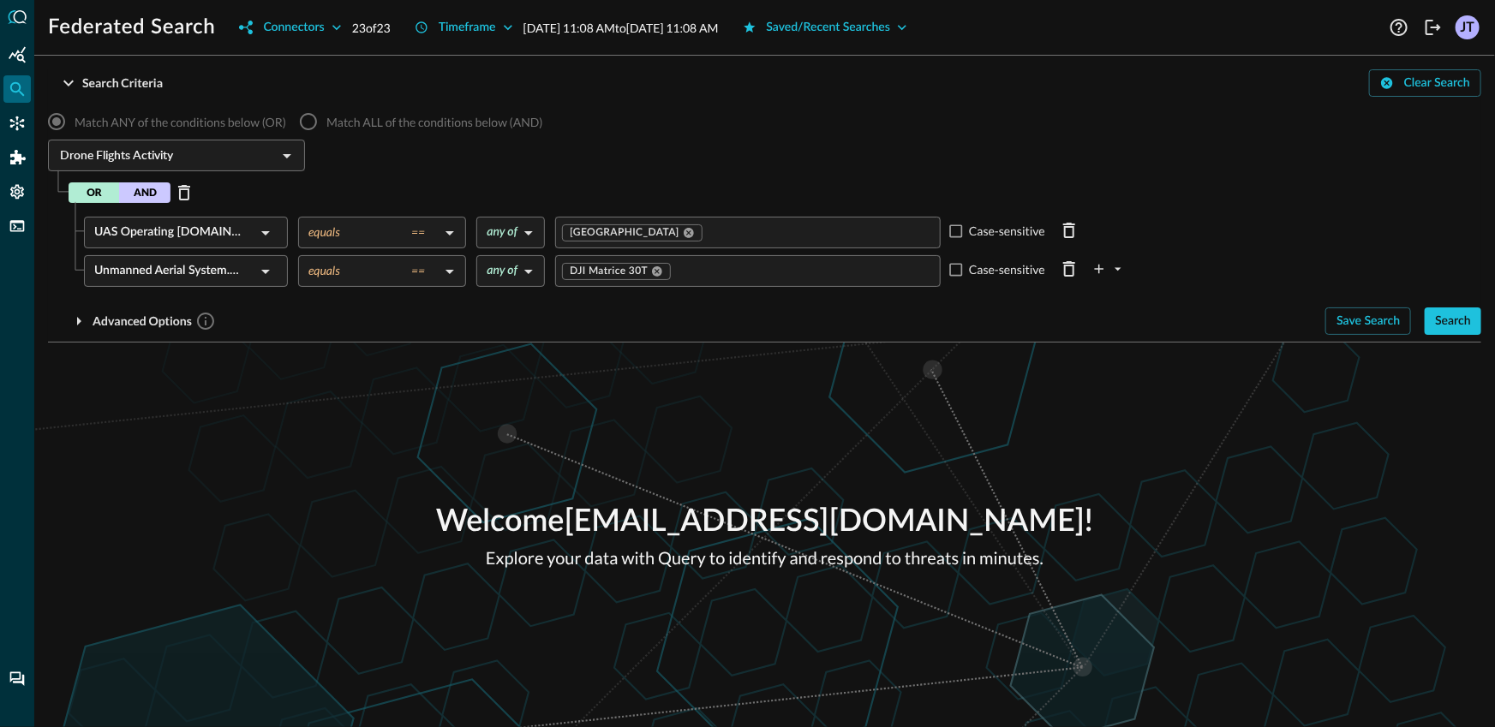
click at [158, 194] on button "AND" at bounding box center [144, 192] width 51 height 21
click at [1455, 320] on div "Search" at bounding box center [1453, 321] width 36 height 21
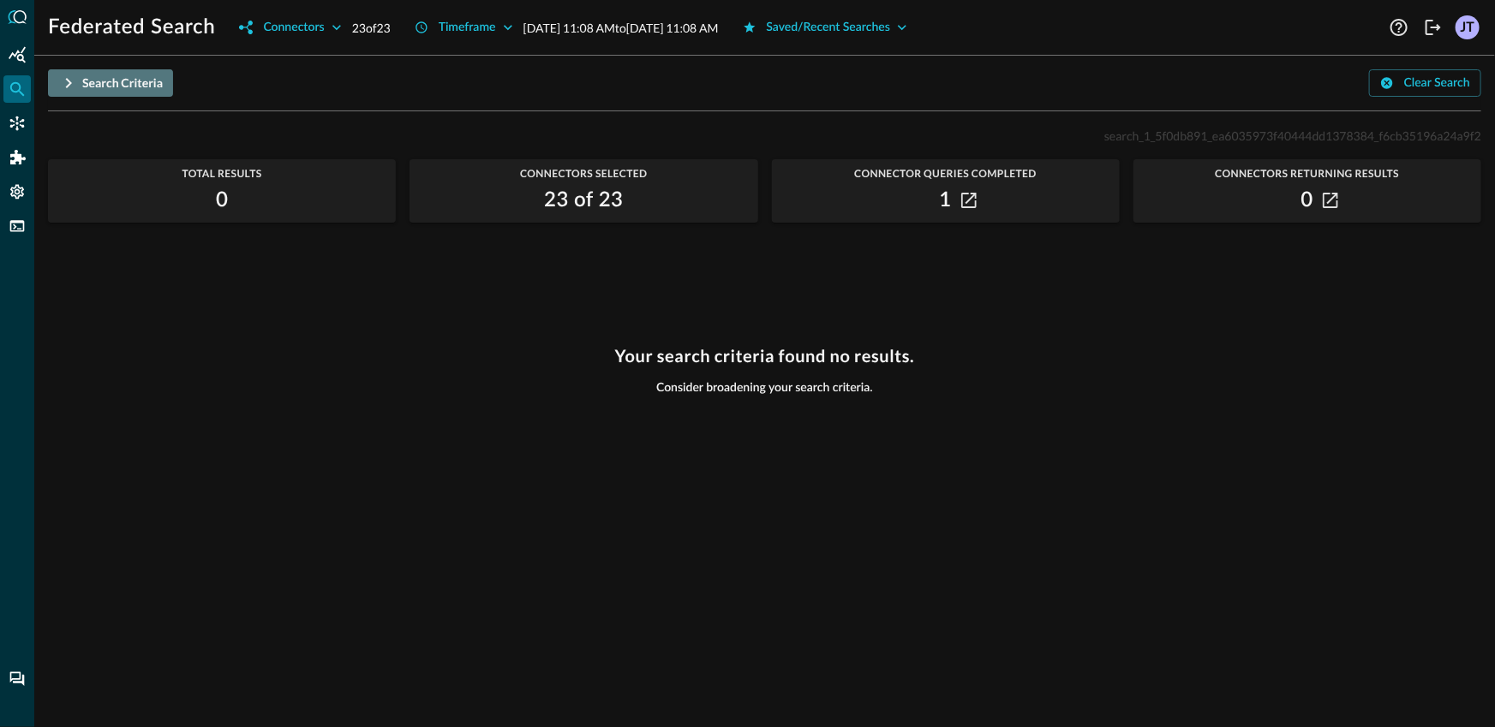
click at [133, 87] on div "Search Criteria" at bounding box center [122, 83] width 81 height 21
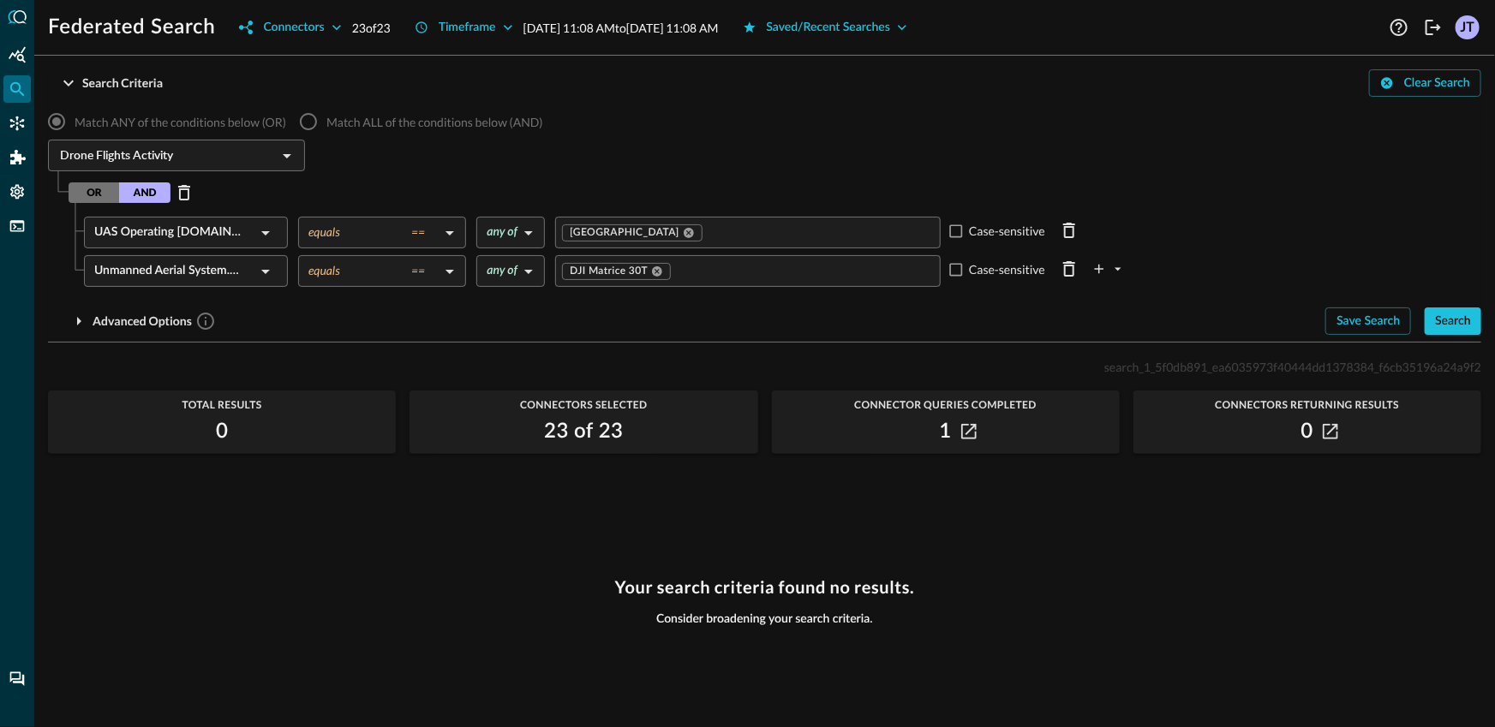
click at [277, 273] on div "Unmanned Aerial System.Model ​" at bounding box center [186, 271] width 204 height 32
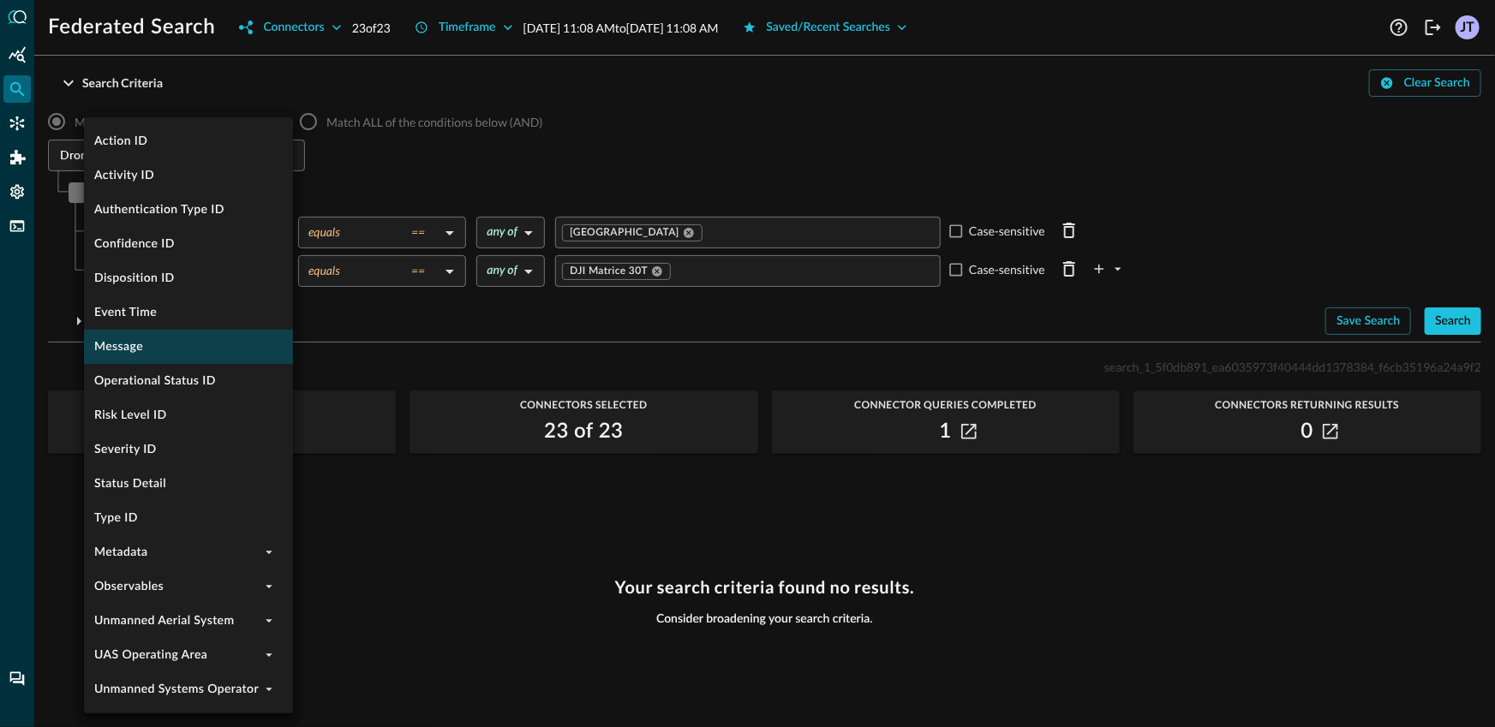
click at [217, 336] on li "Message" at bounding box center [188, 347] width 209 height 34
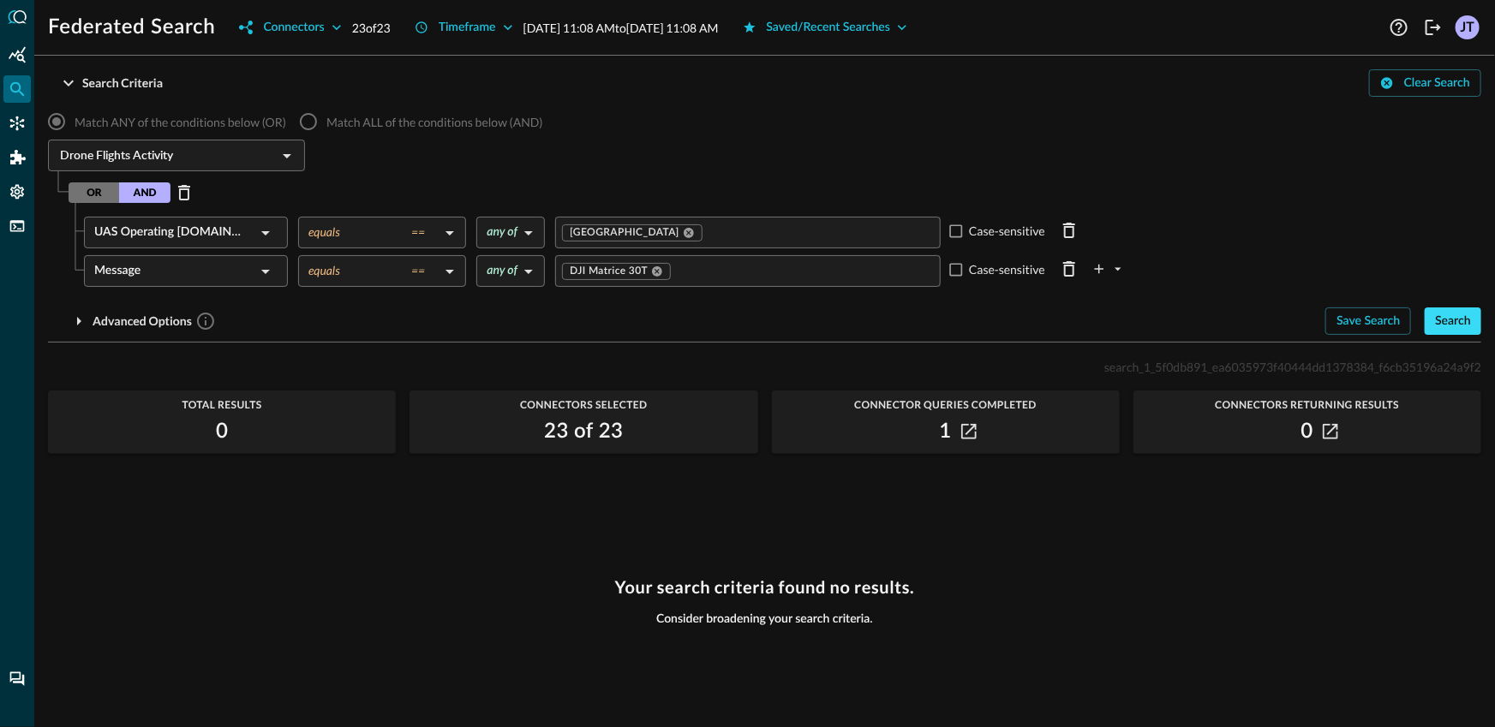
click at [1478, 314] on button "Search" at bounding box center [1452, 321] width 57 height 27
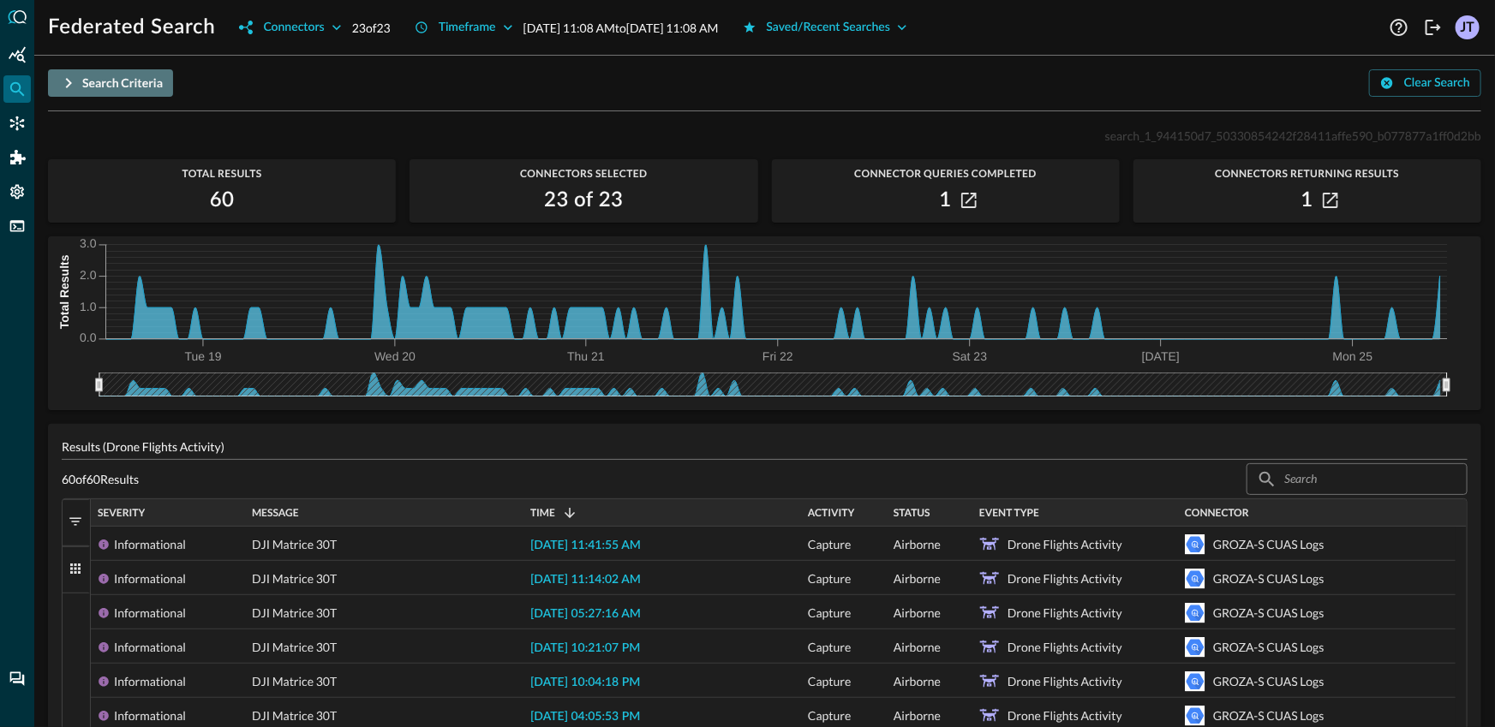
click at [151, 90] on div "Search Criteria" at bounding box center [122, 83] width 81 height 21
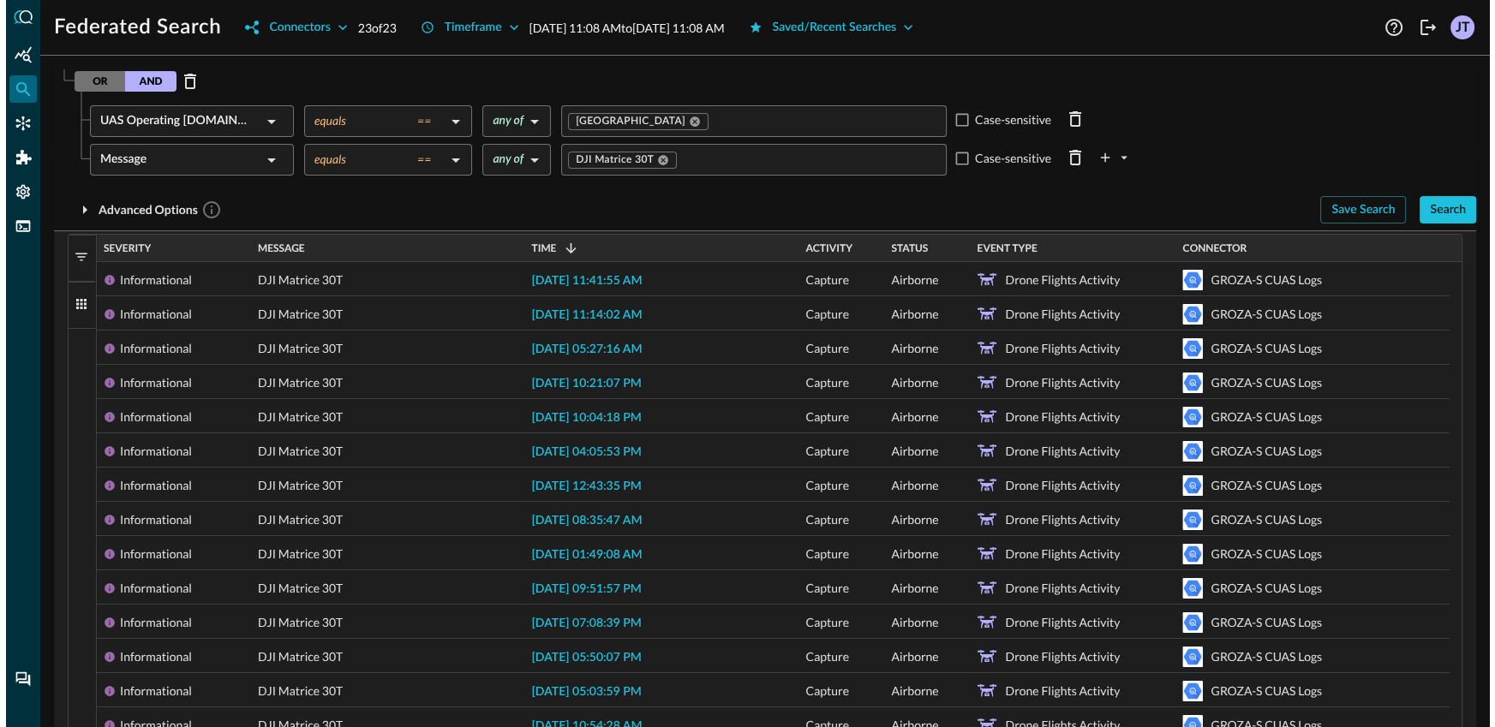
scroll to position [505, 0]
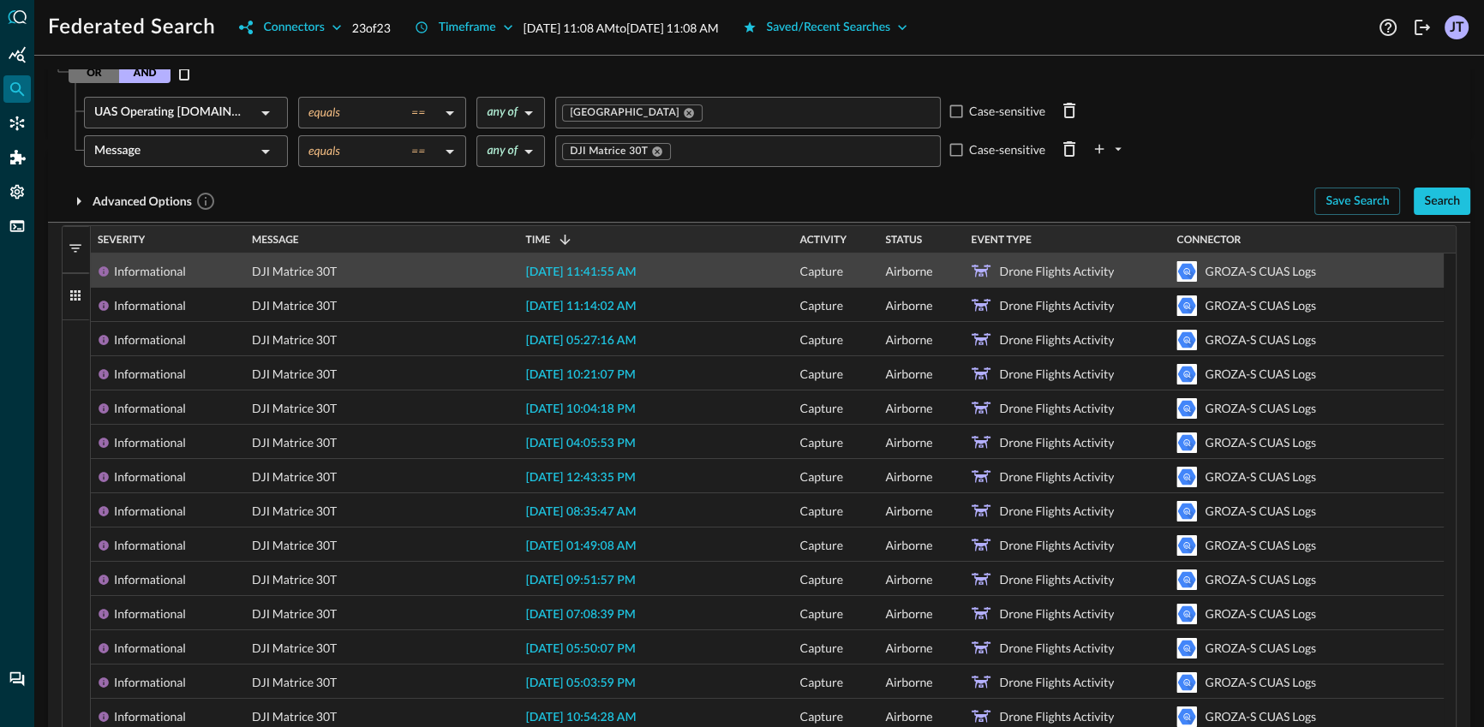
click at [612, 278] on span "[DATE] 11:41:55 AM" at bounding box center [580, 272] width 110 height 12
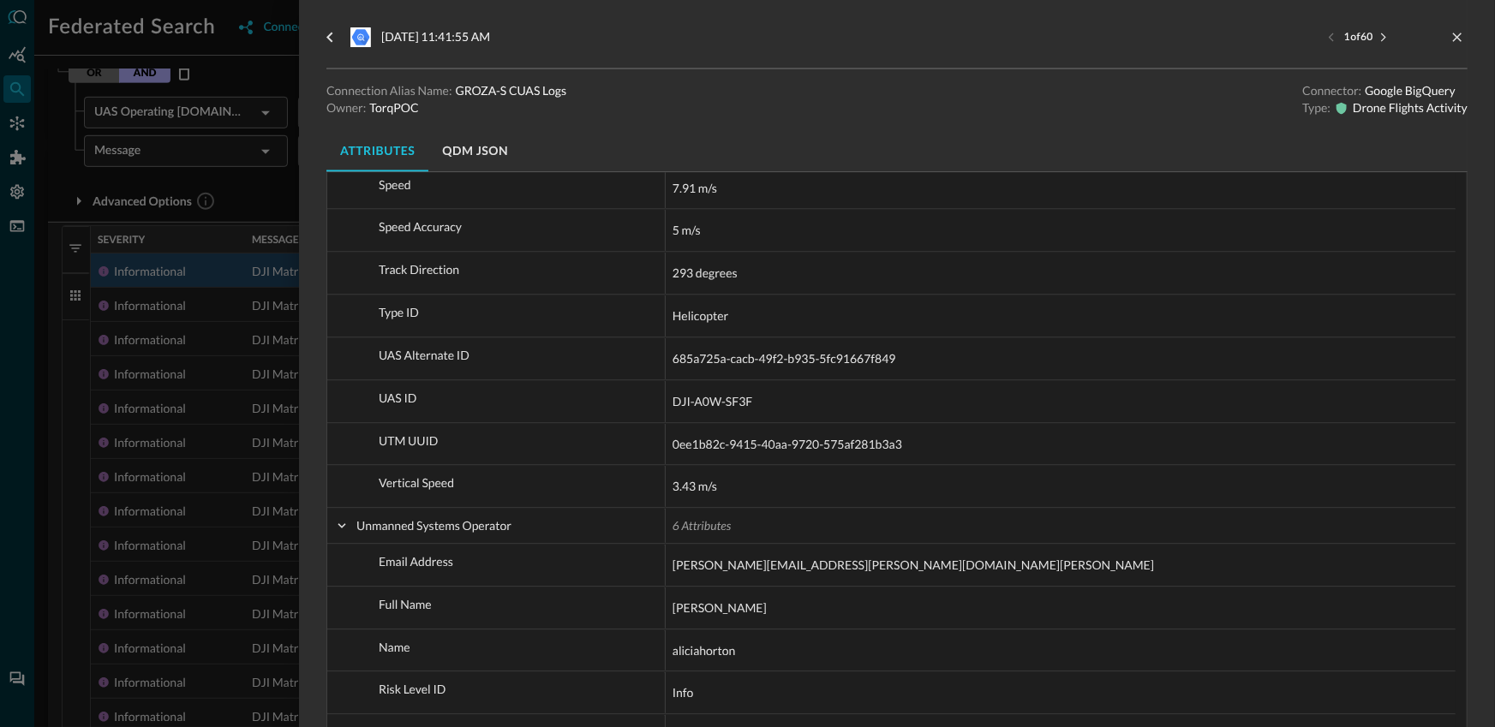
scroll to position [1664, 0]
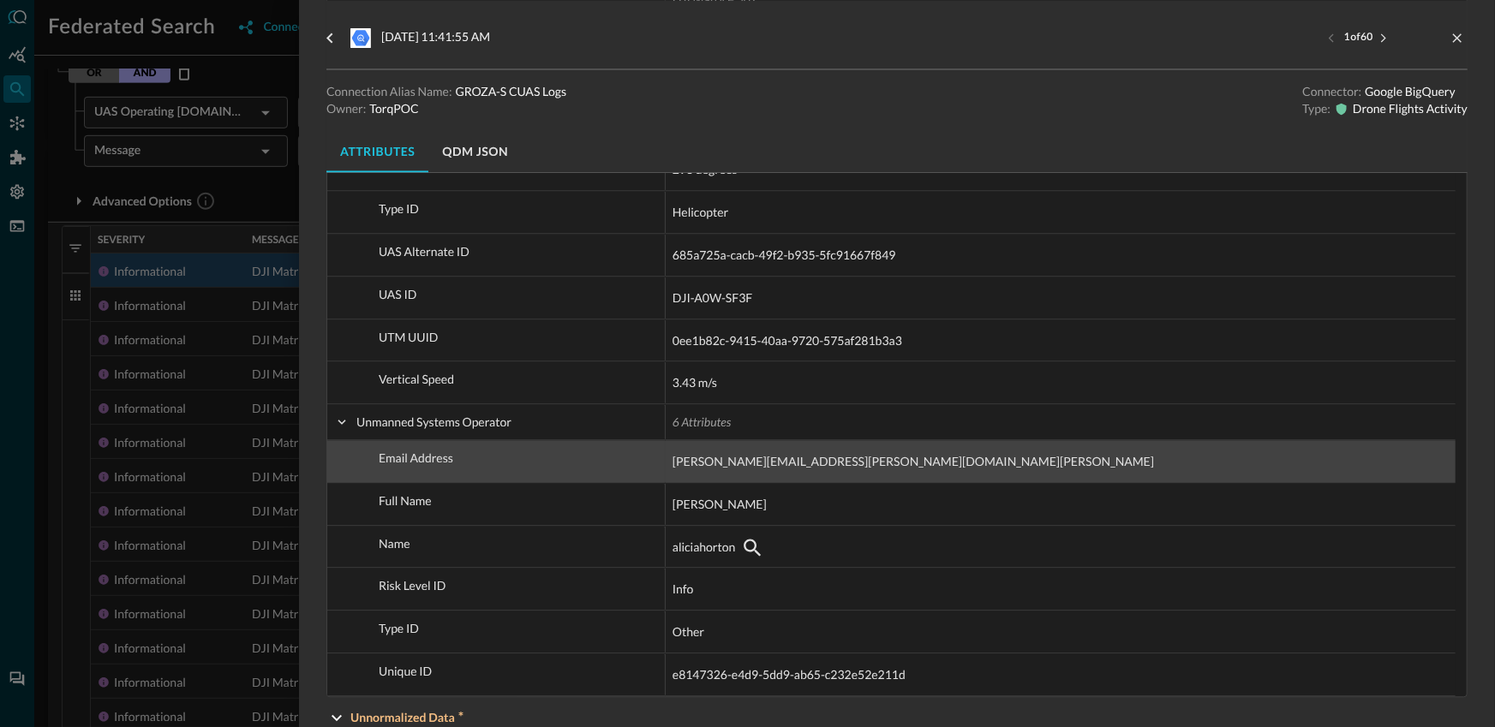
click at [848, 455] on span "[PERSON_NAME][EMAIL_ADDRESS][PERSON_NAME][DOMAIN_NAME][PERSON_NAME]" at bounding box center [912, 461] width 481 height 21
click at [1124, 468] on div "[PERSON_NAME][EMAIL_ADDRESS][PERSON_NAME][DOMAIN_NAME][PERSON_NAME]" at bounding box center [1060, 461] width 776 height 27
click at [945, 457] on span "[PERSON_NAME][EMAIL_ADDRESS][PERSON_NAME][DOMAIN_NAME][PERSON_NAME]" at bounding box center [912, 461] width 481 height 21
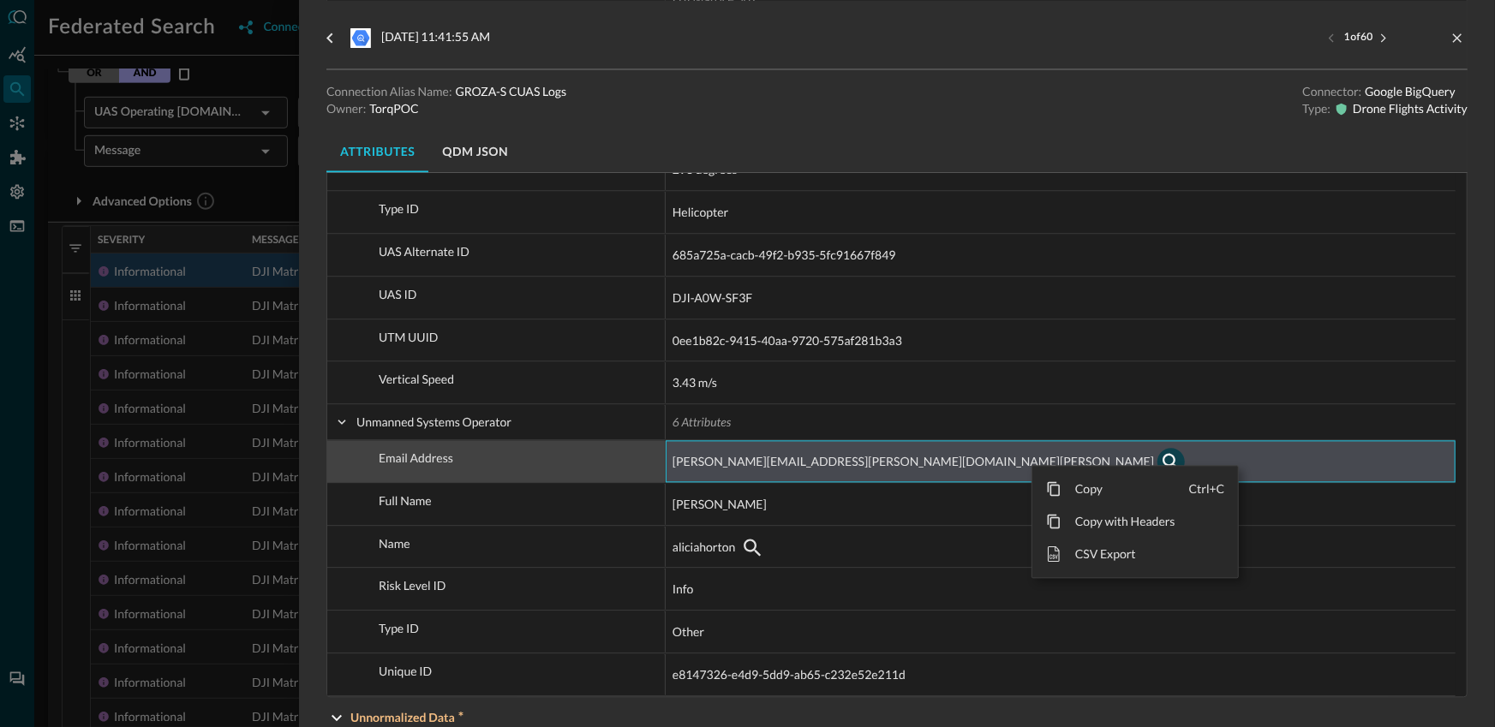
click at [1157, 456] on button "button" at bounding box center [1170, 461] width 27 height 27
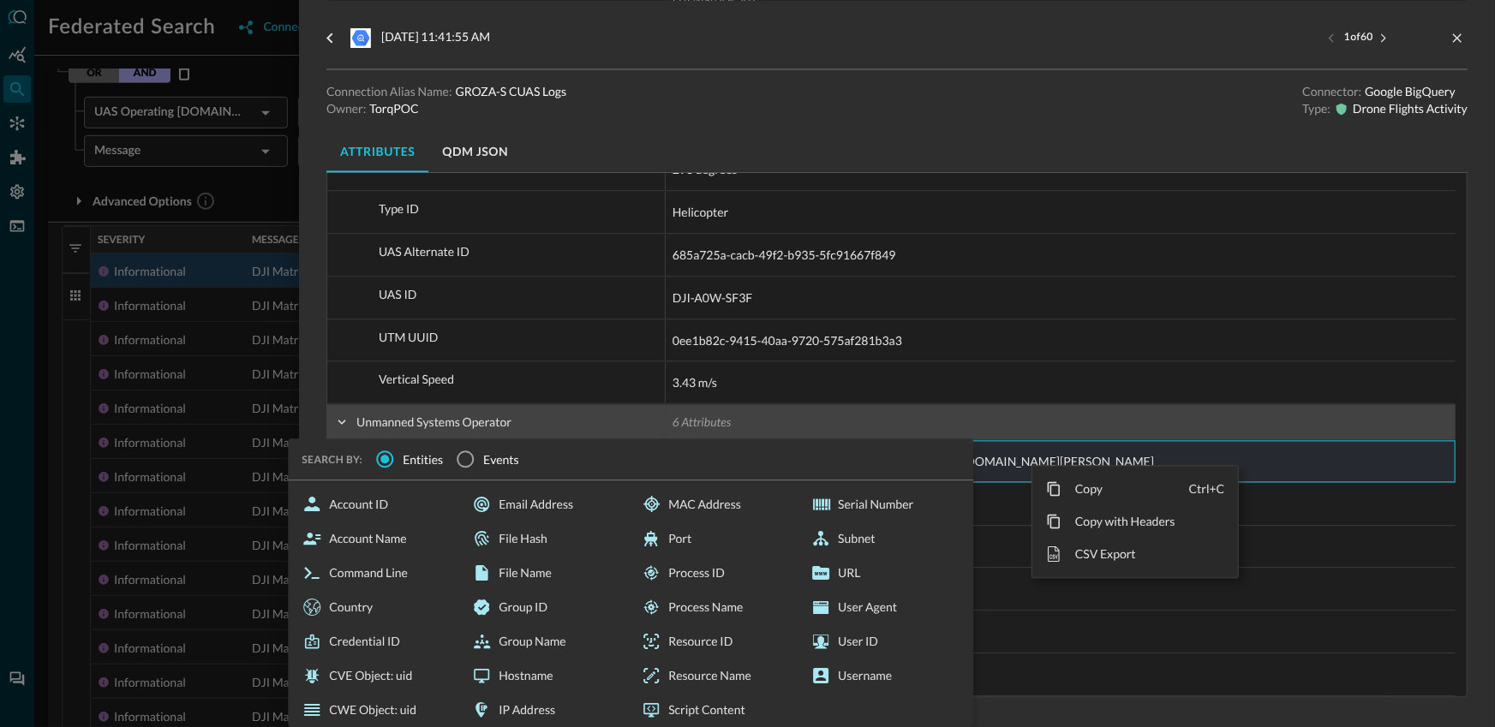
click at [1031, 421] on span "6 Attributes" at bounding box center [1060, 422] width 776 height 34
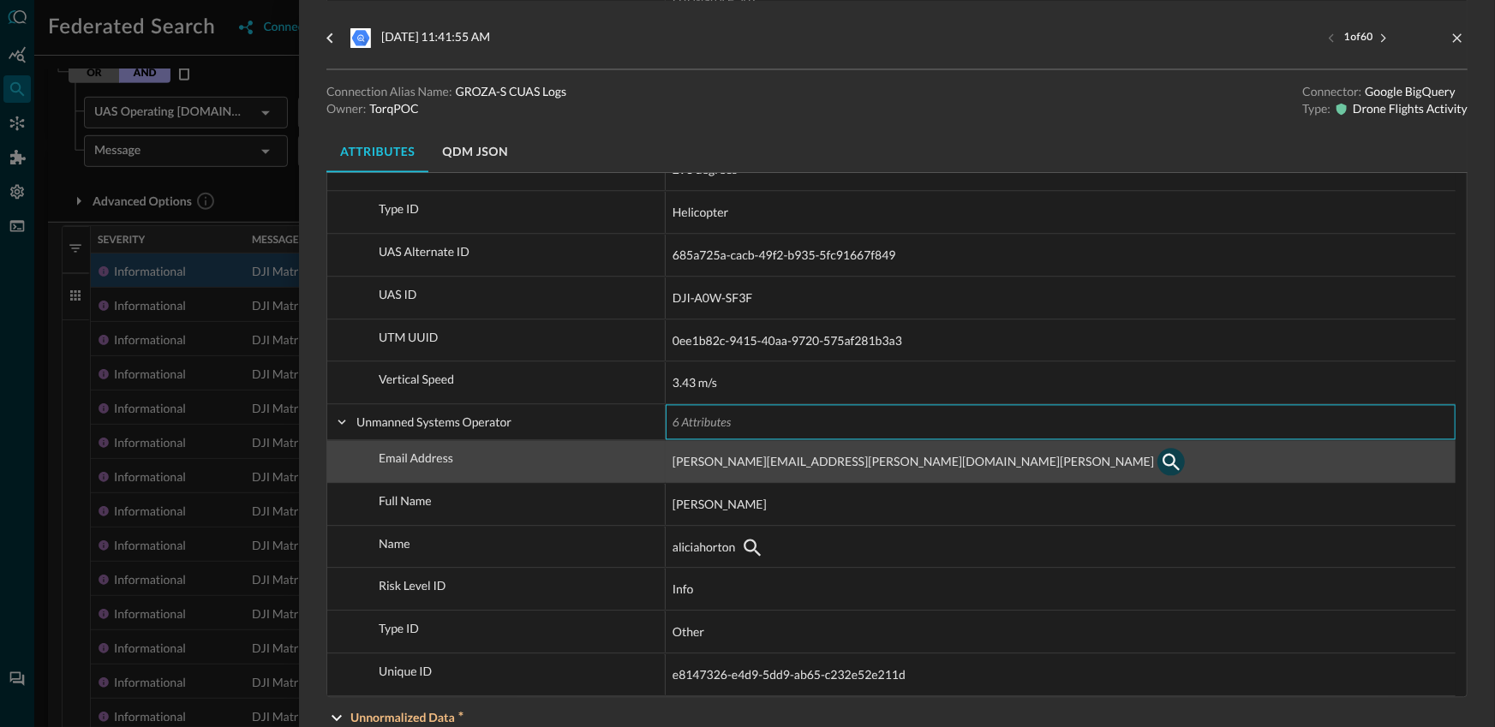
click at [1161, 461] on icon "button" at bounding box center [1171, 461] width 21 height 21
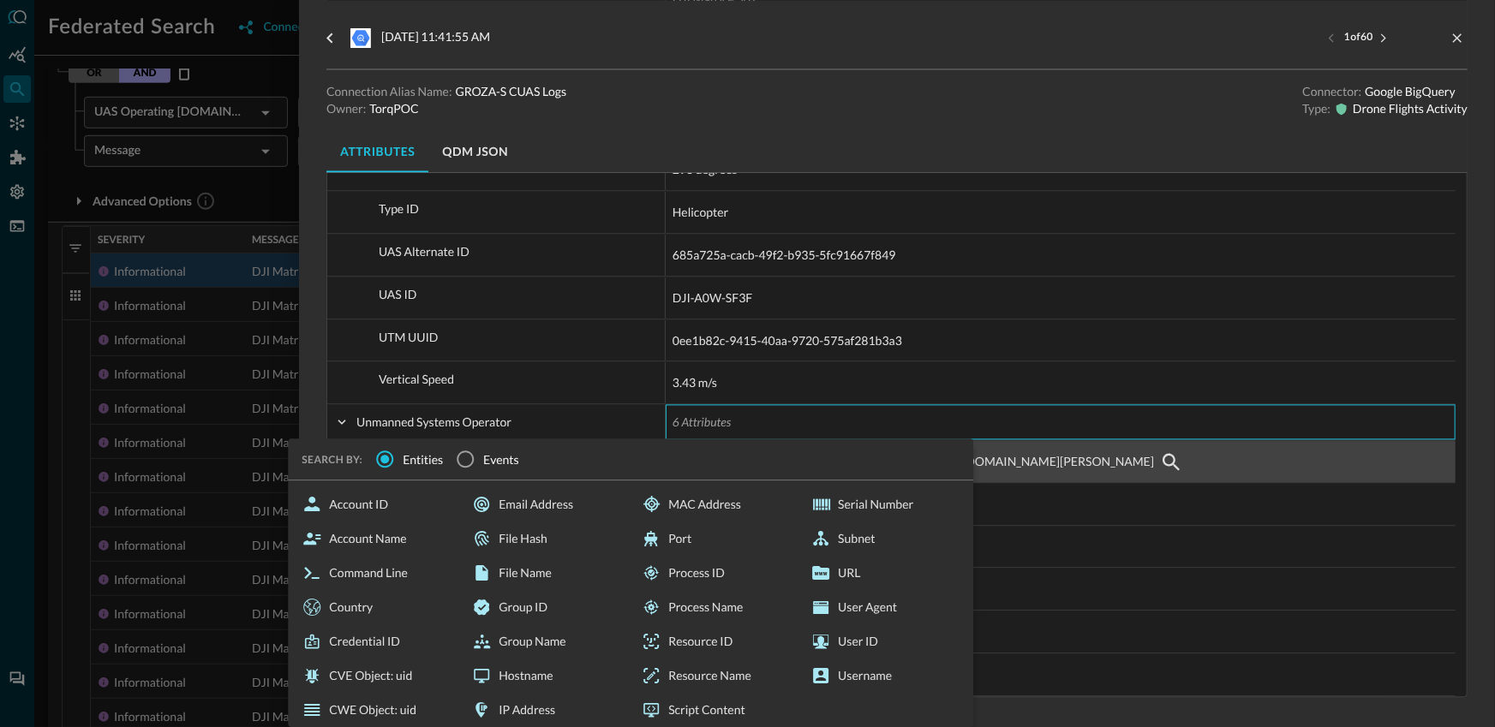
click at [1099, 459] on div "[PERSON_NAME][EMAIL_ADDRESS][PERSON_NAME][DOMAIN_NAME][PERSON_NAME] SEARCH BY: …" at bounding box center [1060, 461] width 776 height 27
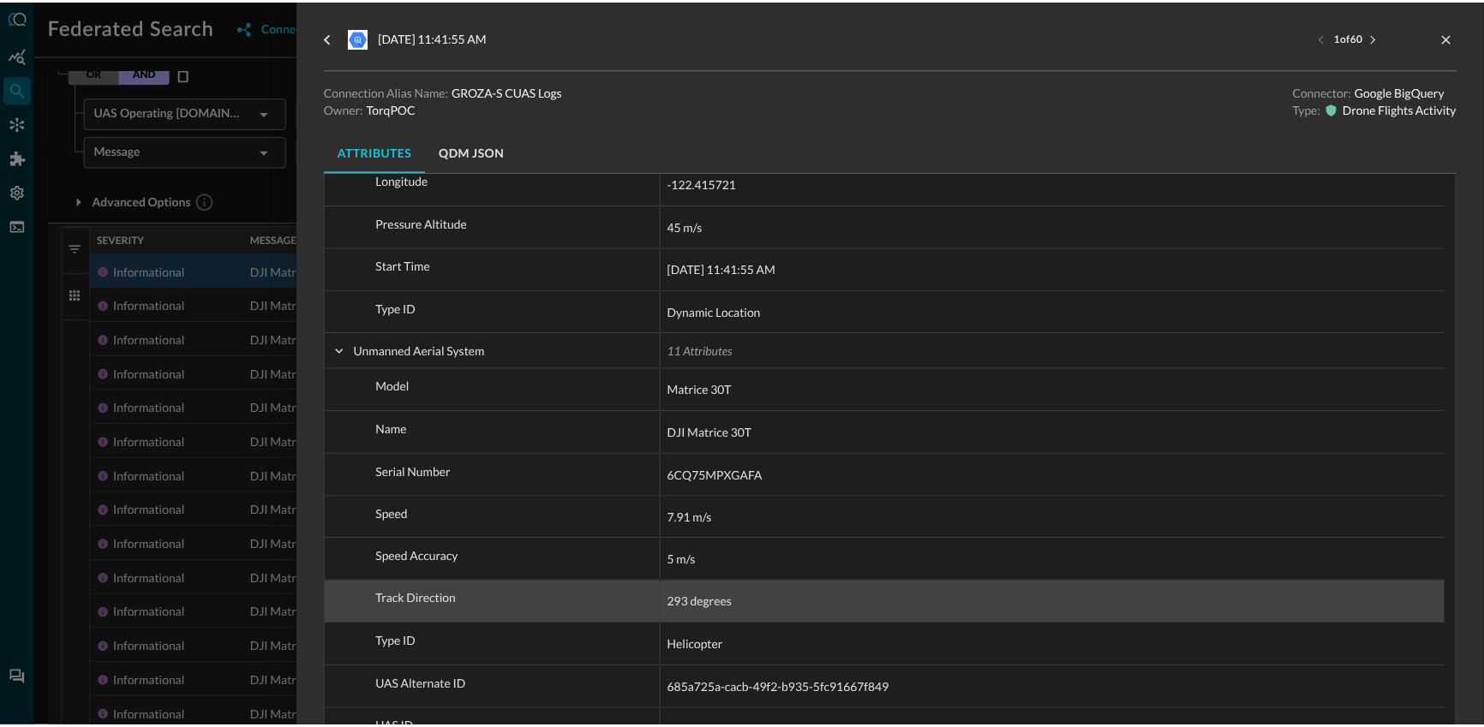
scroll to position [980, 0]
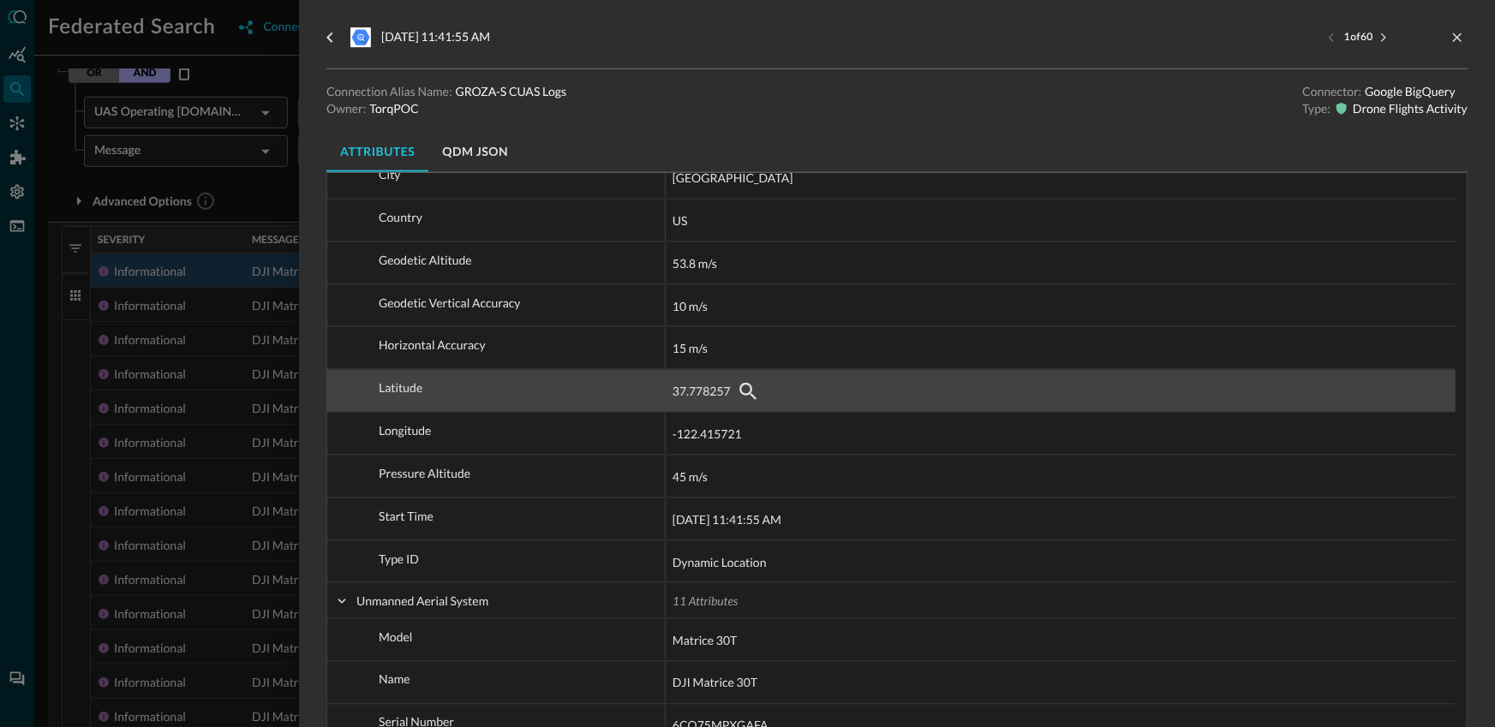
click at [964, 394] on div "37.778257" at bounding box center [1060, 391] width 776 height 27
drag, startPoint x: 1172, startPoint y: 396, endPoint x: 1186, endPoint y: 394, distance: 14.7
click at [1183, 396] on div "37.778257" at bounding box center [1060, 391] width 776 height 27
click at [1289, 383] on div "37.778257" at bounding box center [1060, 391] width 776 height 27
click at [1294, 384] on div "37.778257" at bounding box center [1060, 391] width 776 height 27
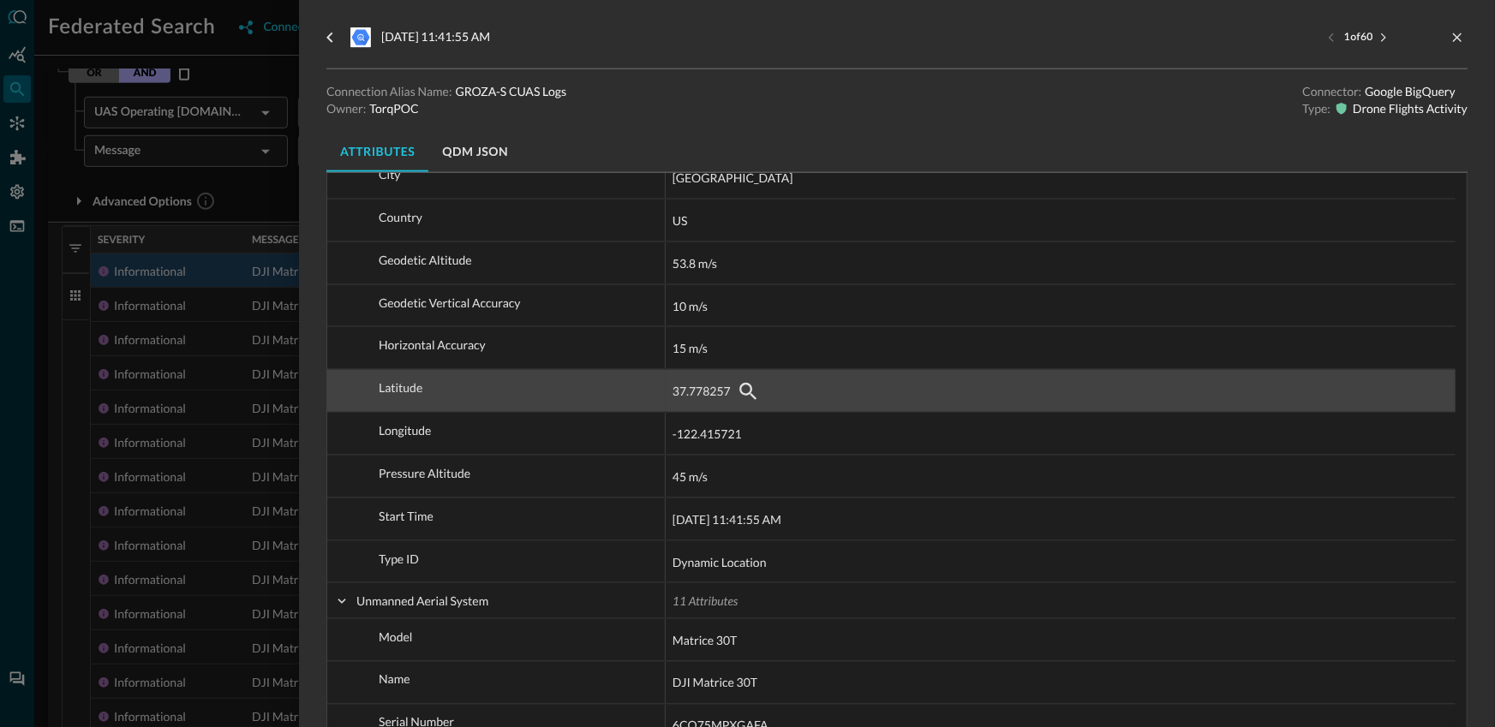
drag, startPoint x: 1294, startPoint y: 397, endPoint x: 1234, endPoint y: 403, distance: 60.4
click at [1294, 397] on div "37.778257" at bounding box center [1060, 391] width 776 height 27
click at [687, 403] on div "37.778257" at bounding box center [1060, 391] width 776 height 27
drag, startPoint x: 687, startPoint y: 403, endPoint x: 865, endPoint y: 402, distance: 178.2
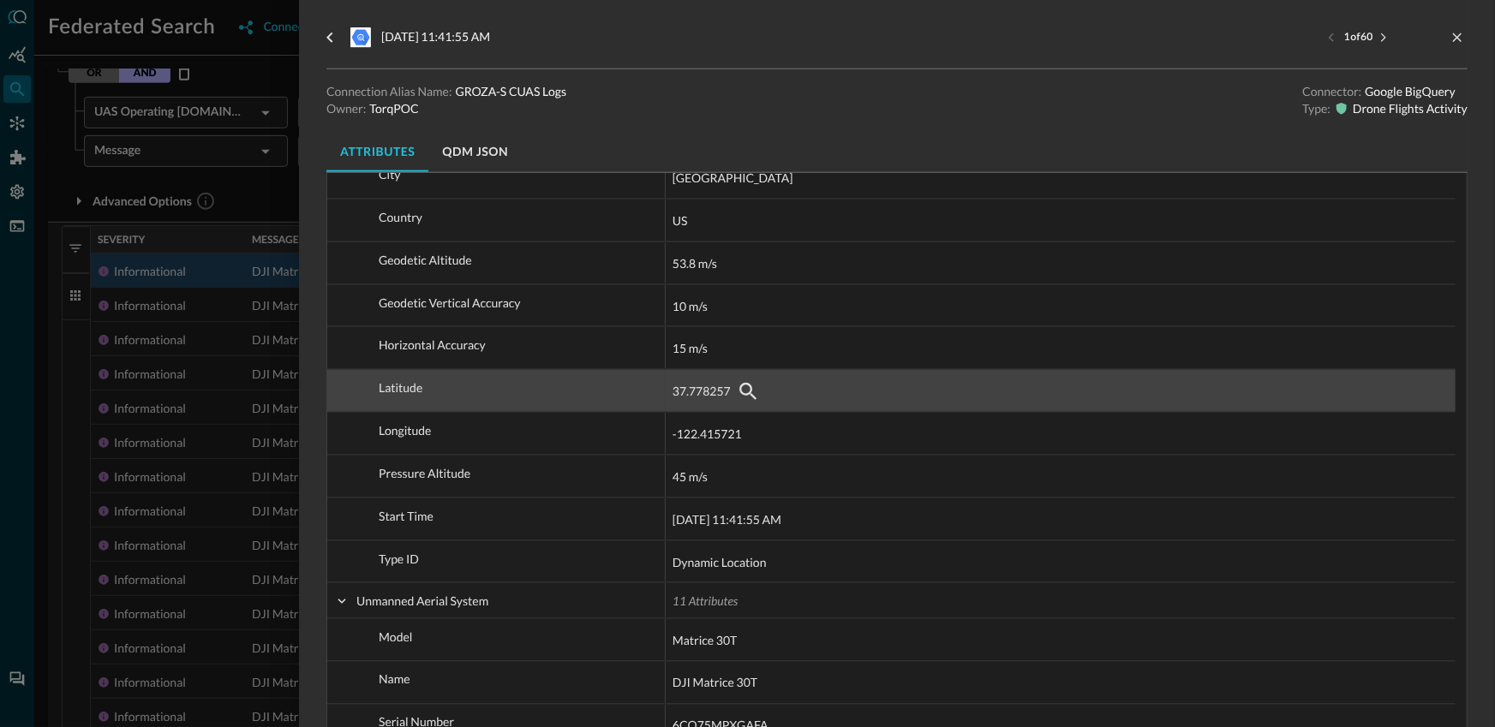
click at [687, 403] on div "37.778257" at bounding box center [1060, 391] width 776 height 27
click at [1429, 386] on div "37.778257" at bounding box center [1060, 391] width 776 height 27
click at [1428, 385] on div "37.778257" at bounding box center [1060, 391] width 776 height 27
drag, startPoint x: 1236, startPoint y: 373, endPoint x: 1235, endPoint y: 385, distance: 12.9
click at [1235, 385] on span "37.778257" at bounding box center [1060, 391] width 776 height 41
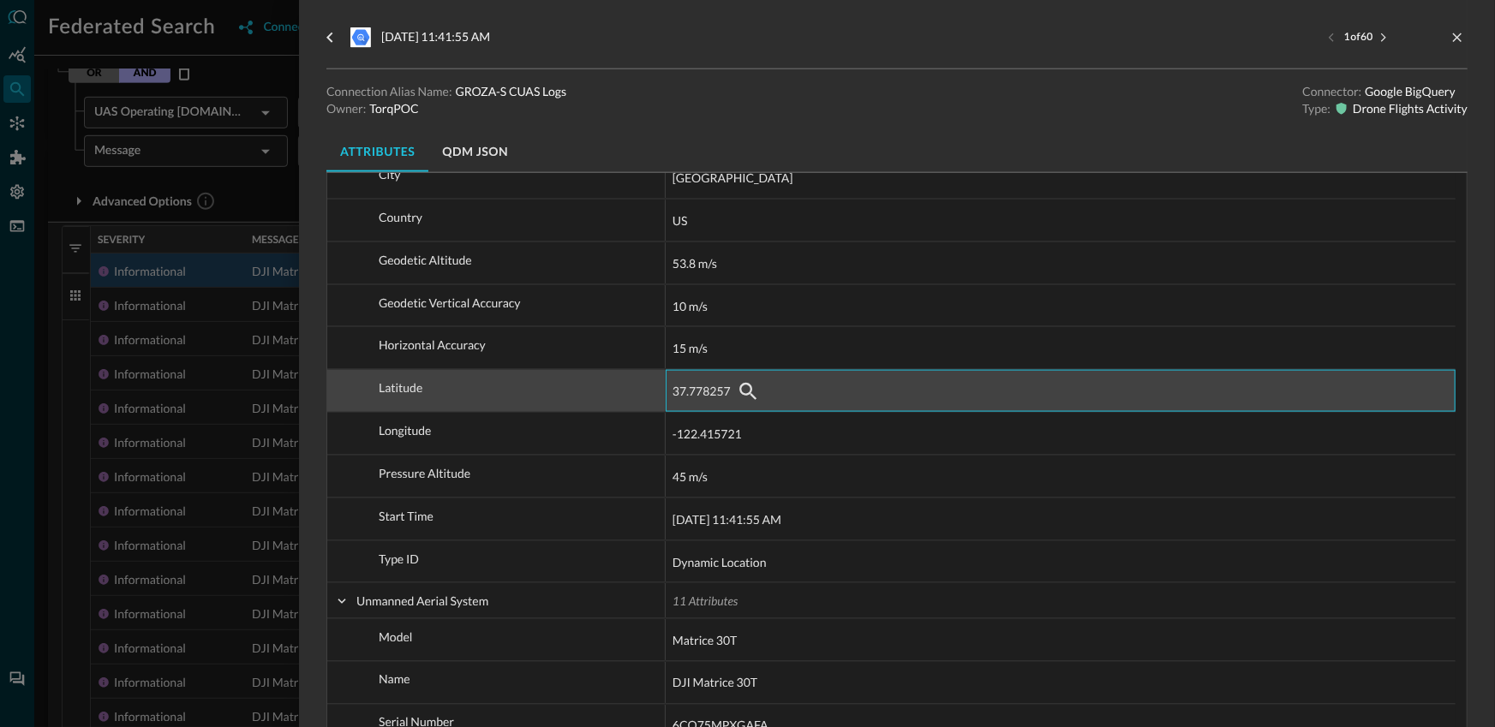
click at [1235, 385] on div "37.778257" at bounding box center [1060, 391] width 776 height 27
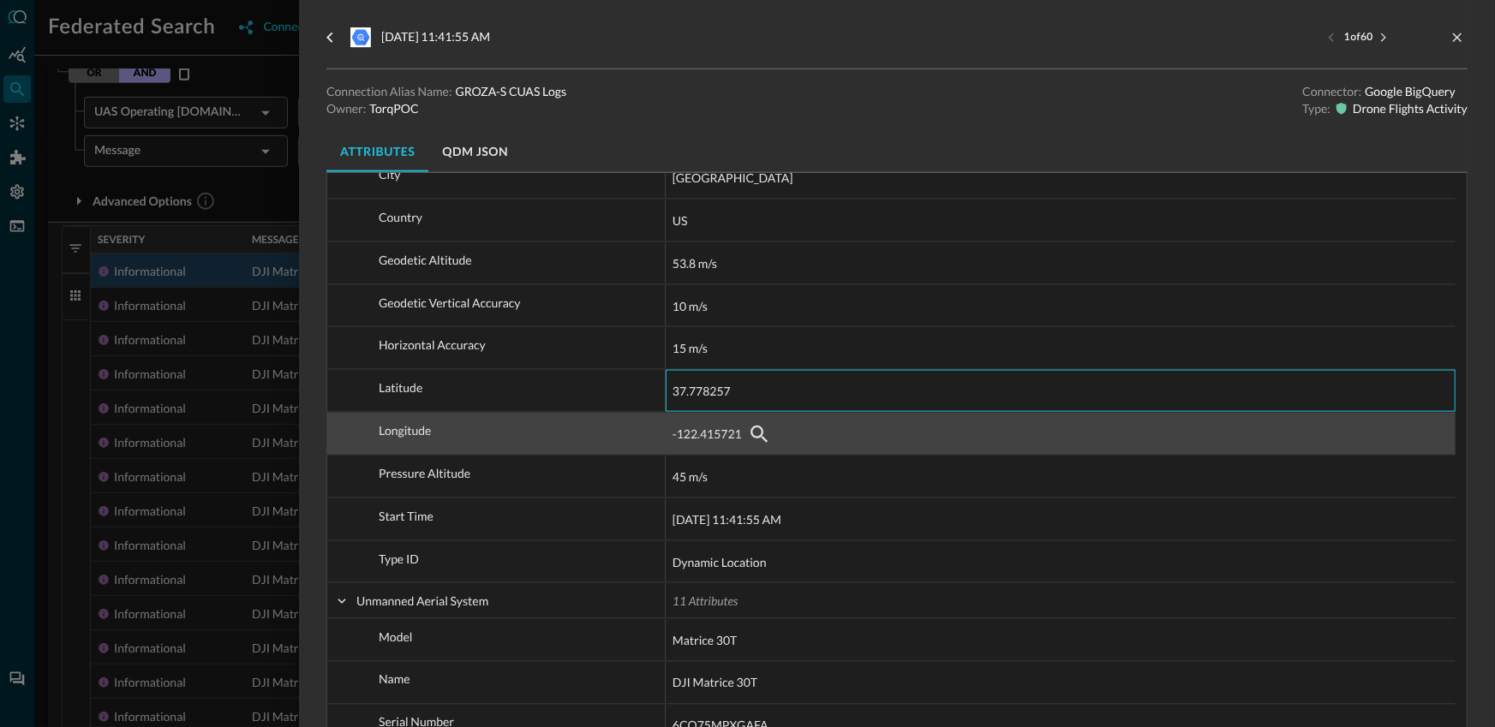
click at [1227, 446] on div "-122.415721" at bounding box center [1060, 434] width 776 height 27
click at [1223, 429] on div "-122.415721" at bounding box center [1060, 434] width 776 height 27
click at [1209, 421] on span "-122.415721" at bounding box center [1060, 434] width 776 height 41
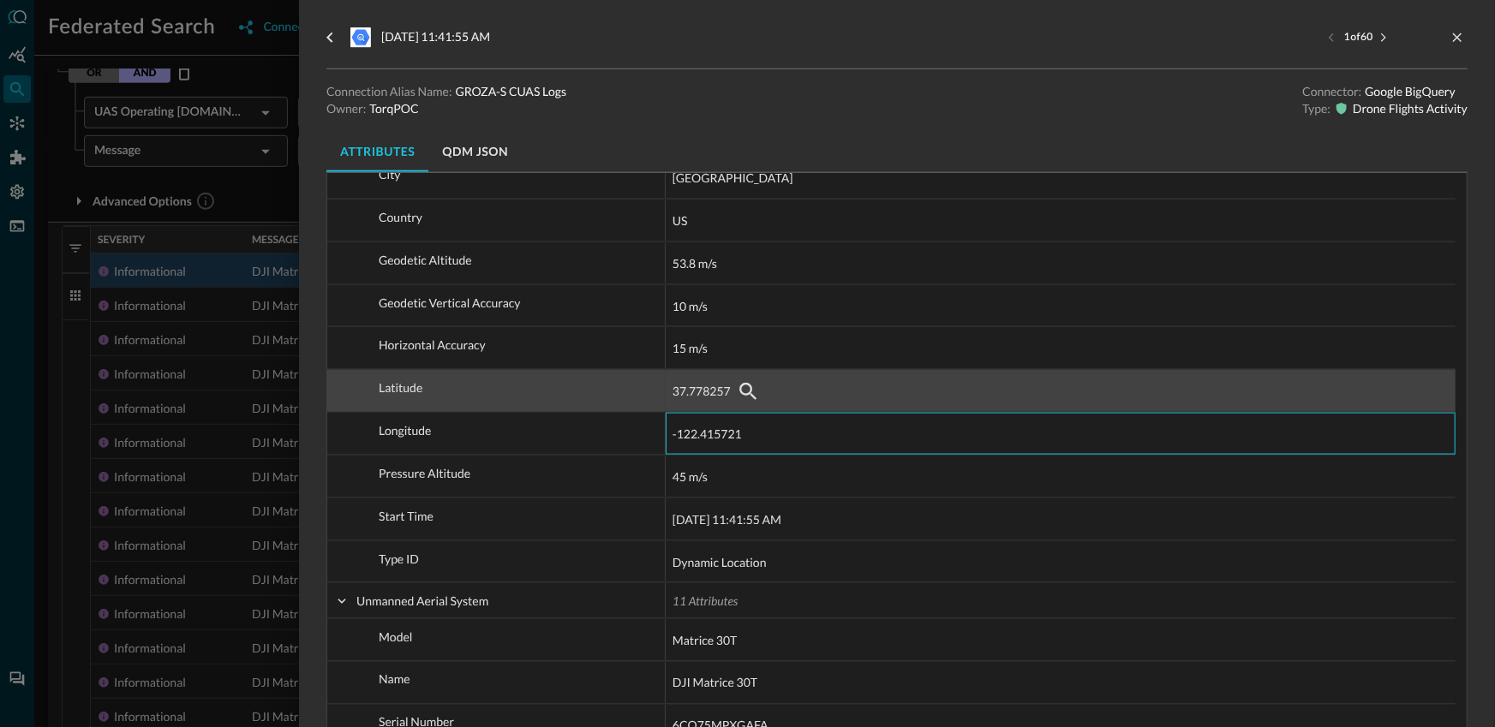
click at [1209, 393] on div "37.778257" at bounding box center [1060, 391] width 776 height 27
click at [1205, 378] on div "37.778257" at bounding box center [1060, 391] width 776 height 27
click at [1207, 373] on span "37.778257" at bounding box center [1060, 391] width 776 height 41
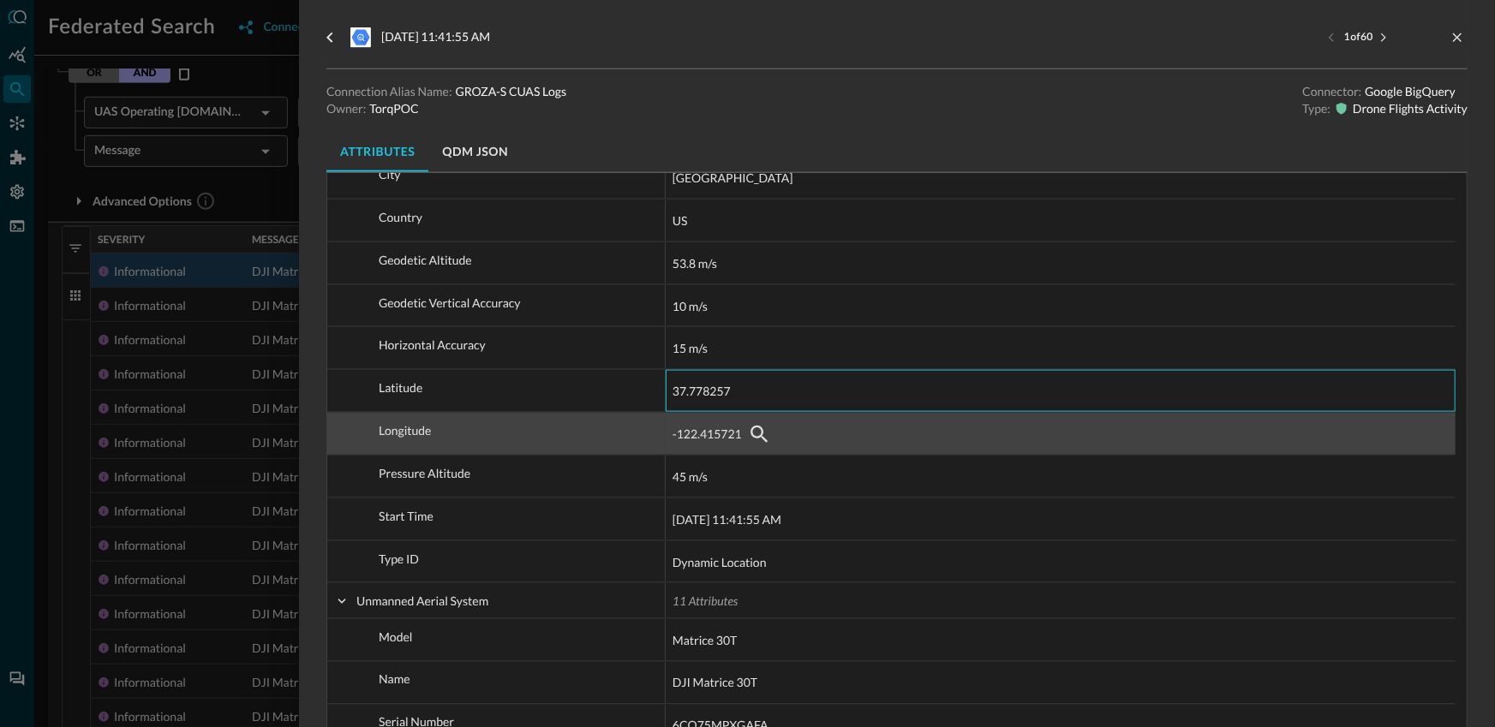
click at [1168, 445] on div "-122.415721" at bounding box center [1060, 434] width 776 height 27
click at [1175, 421] on div "-122.415721" at bounding box center [1060, 434] width 776 height 27
click at [1204, 414] on span "-122.415721" at bounding box center [1060, 434] width 776 height 41
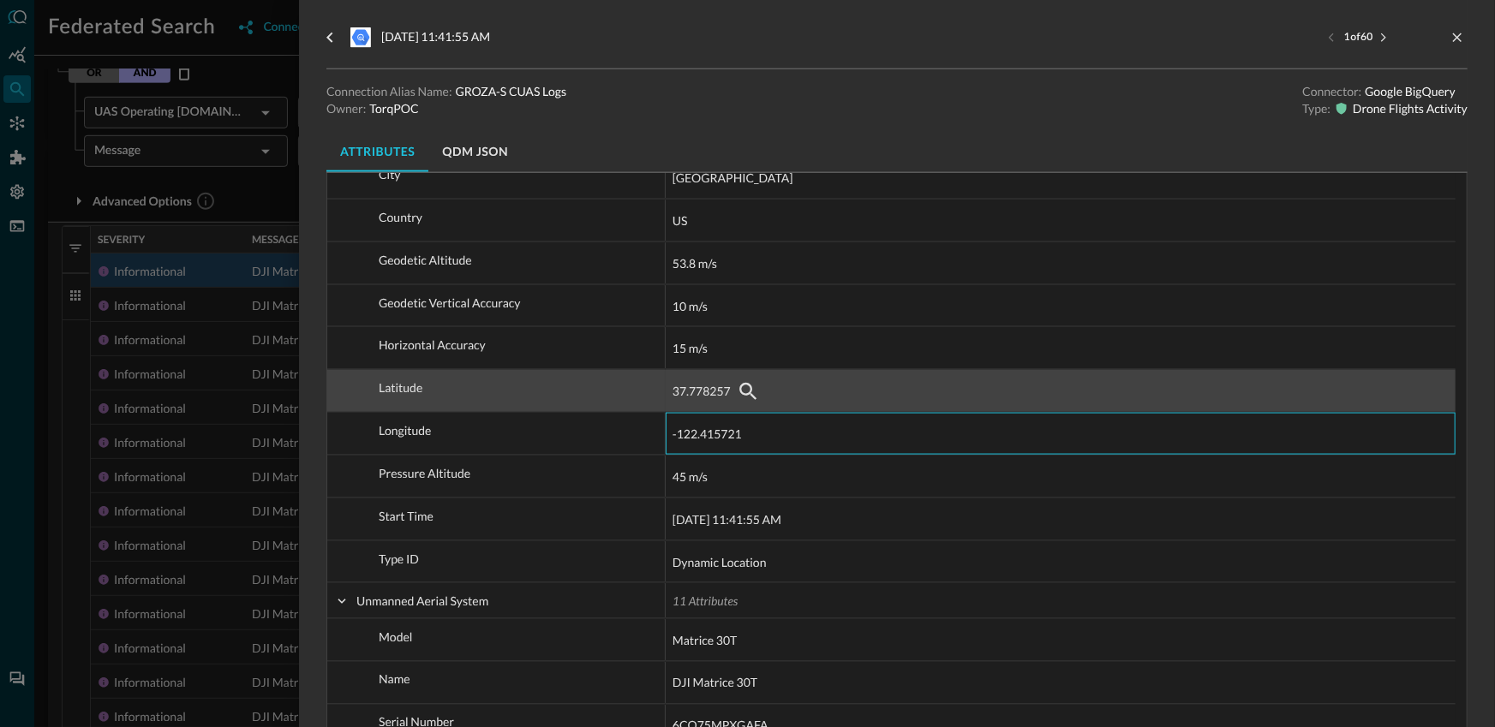
click at [1198, 385] on div "37.778257" at bounding box center [1060, 391] width 776 height 27
click at [1197, 378] on div "37.778257" at bounding box center [1060, 391] width 776 height 27
click at [1197, 374] on span "37.778257" at bounding box center [1060, 391] width 776 height 41
click at [1195, 373] on span "37.778257" at bounding box center [1060, 391] width 776 height 41
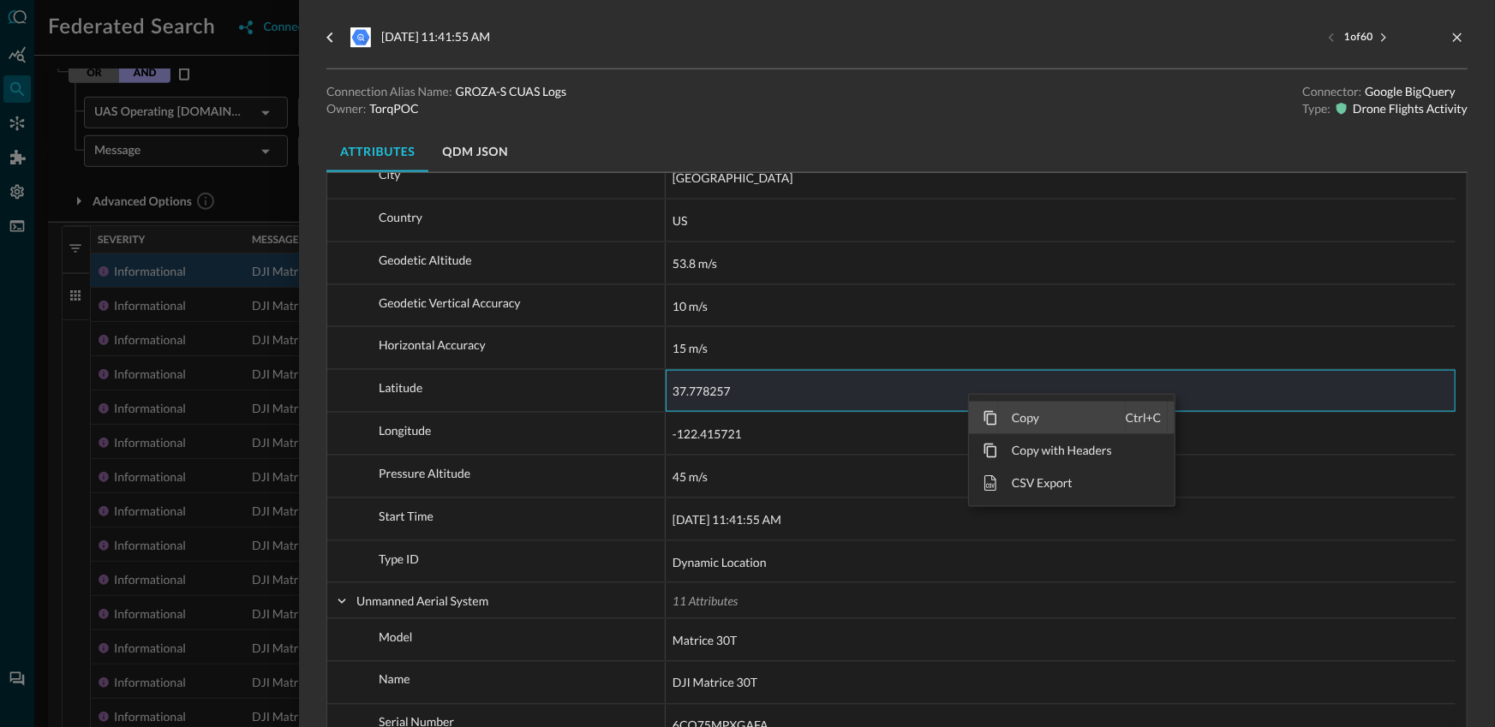
click at [1038, 420] on span "Copy" at bounding box center [1062, 418] width 128 height 33
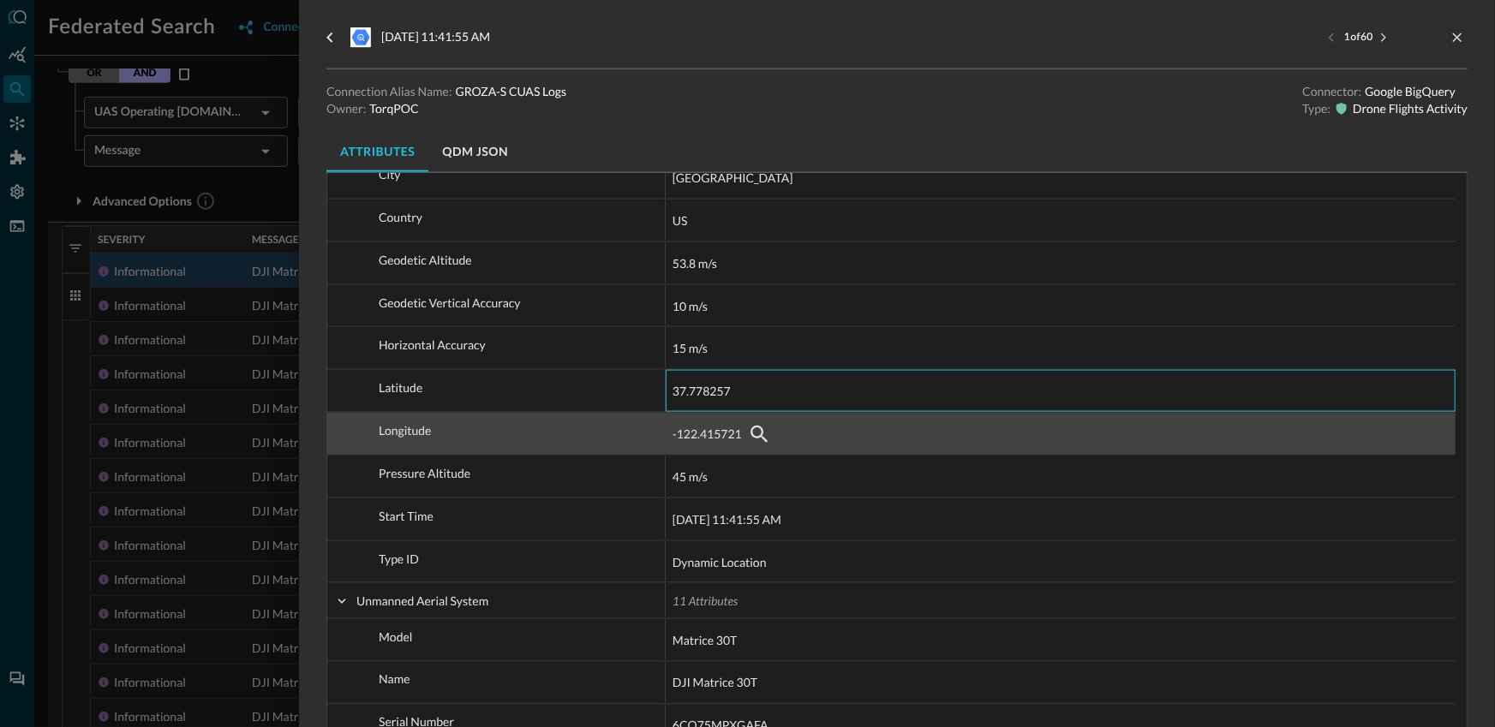
drag, startPoint x: 1182, startPoint y: 416, endPoint x: 1226, endPoint y: 422, distance: 44.1
click at [1183, 416] on span "-122.415721" at bounding box center [1060, 434] width 776 height 41
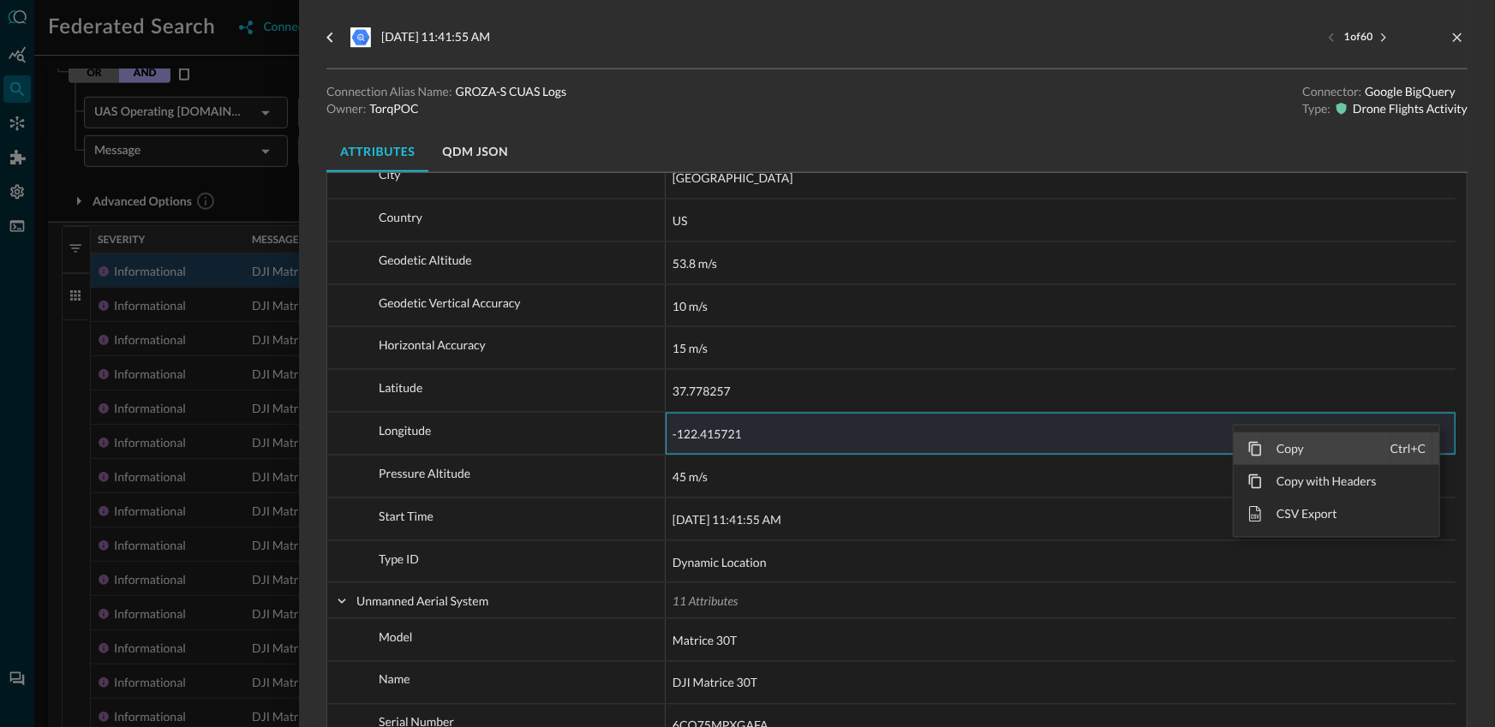
click at [1261, 442] on span "Context Menu" at bounding box center [1254, 448] width 15 height 15
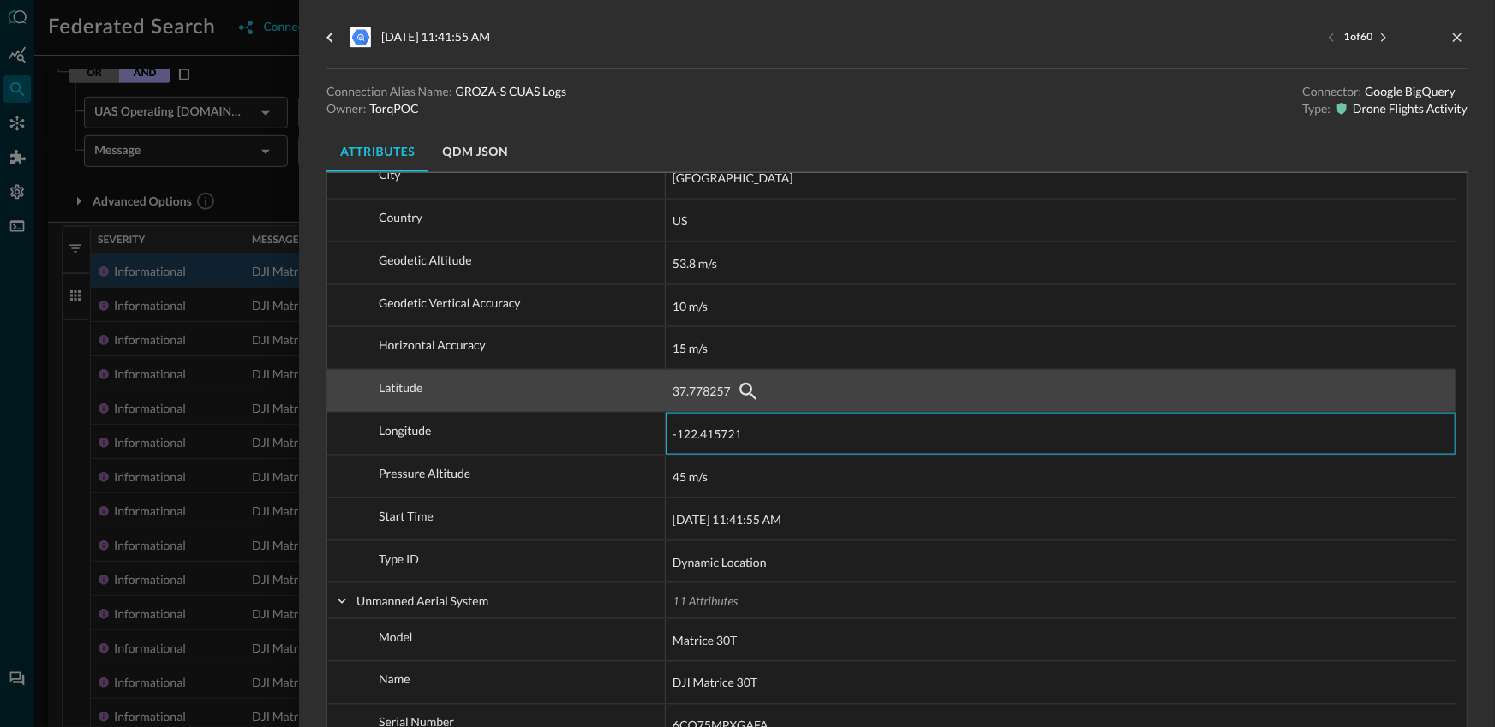
click at [1156, 391] on div "37.778257" at bounding box center [1060, 391] width 776 height 27
click at [1359, 397] on div "37.778257" at bounding box center [1060, 391] width 776 height 27
click at [1384, 389] on div "37.778257" at bounding box center [1060, 391] width 776 height 27
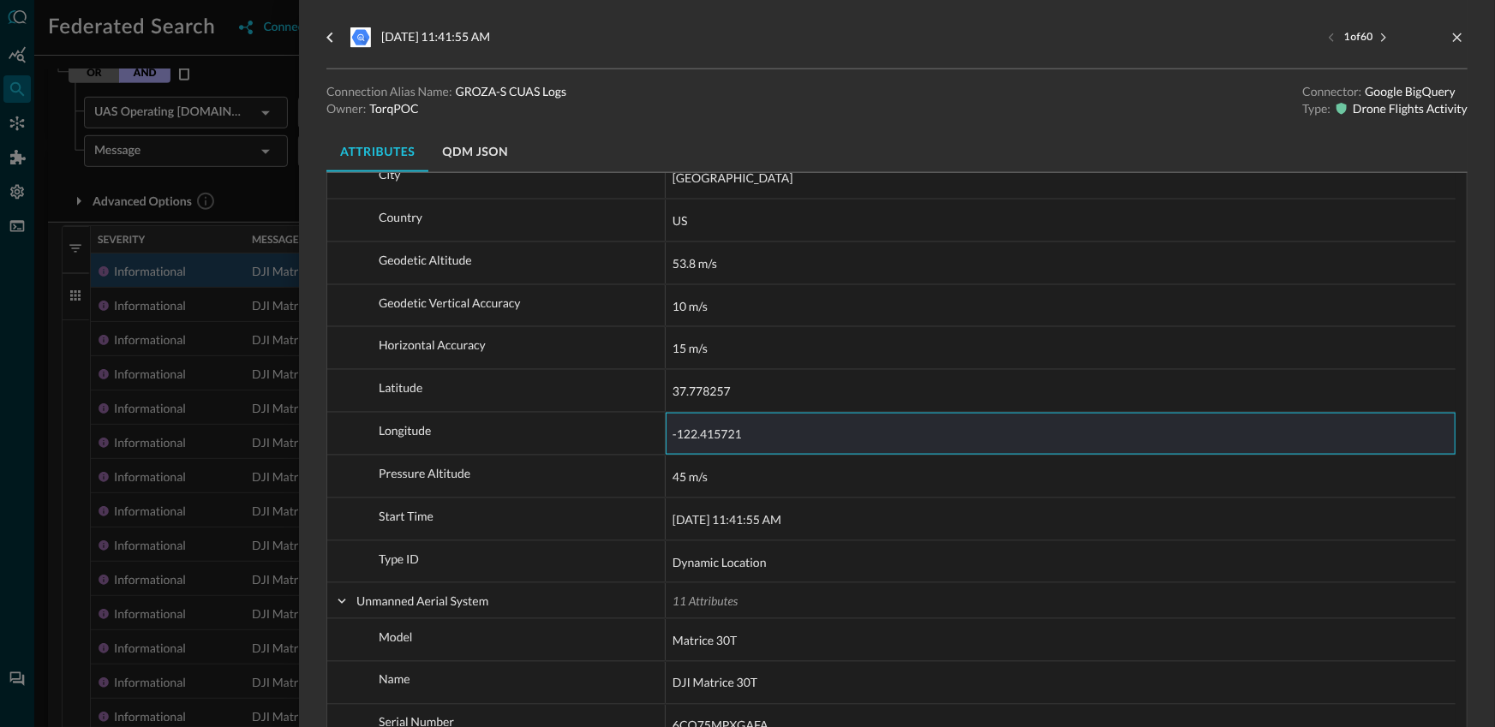
click at [242, 275] on div at bounding box center [747, 363] width 1495 height 727
